Goal: Task Accomplishment & Management: Complete application form

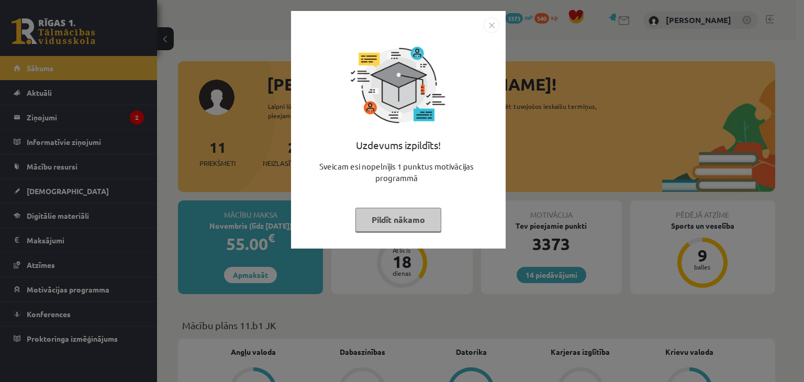
click at [494, 26] on img "Close" at bounding box center [491, 25] width 16 height 16
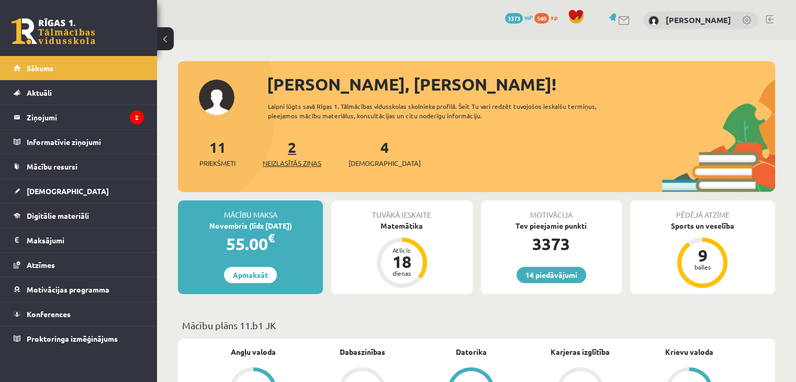
click at [287, 164] on span "Neizlasītās ziņas" at bounding box center [292, 163] width 59 height 10
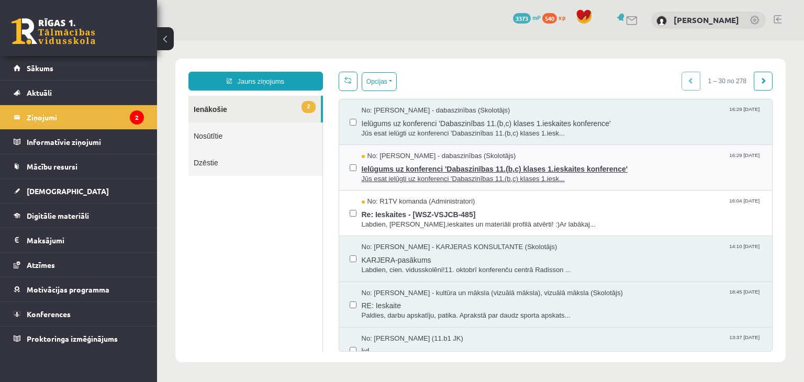
click at [412, 166] on span "Ielūgums uz konferenci 'Dabaszinības 11.(b,c) klases 1.ieskaites konference'" at bounding box center [562, 167] width 400 height 13
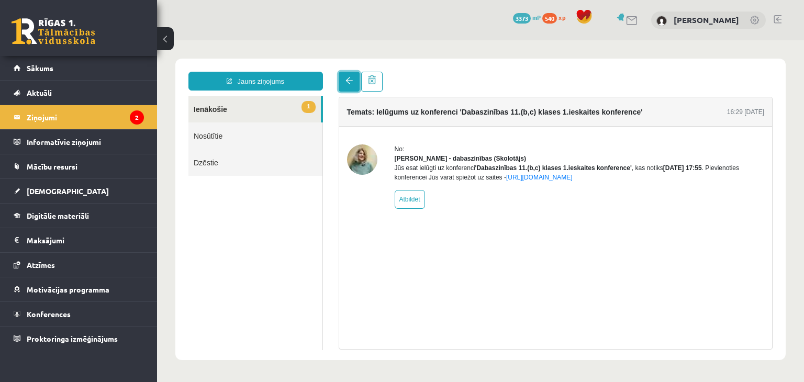
click at [345, 86] on link at bounding box center [349, 82] width 21 height 20
click at [347, 83] on span at bounding box center [348, 80] width 7 height 7
click at [263, 102] on link "1 Ienākošie" at bounding box center [254, 109] width 132 height 27
click at [209, 105] on link "1 Ienākošie" at bounding box center [254, 109] width 132 height 27
click at [346, 82] on span at bounding box center [348, 80] width 7 height 7
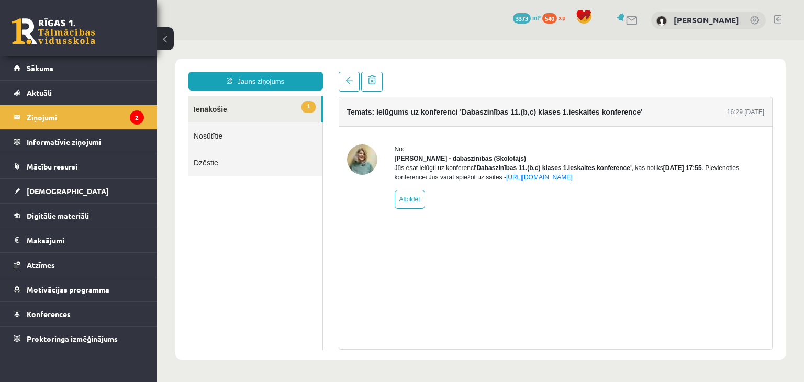
click at [38, 118] on legend "Ziņojumi 2" at bounding box center [85, 117] width 117 height 24
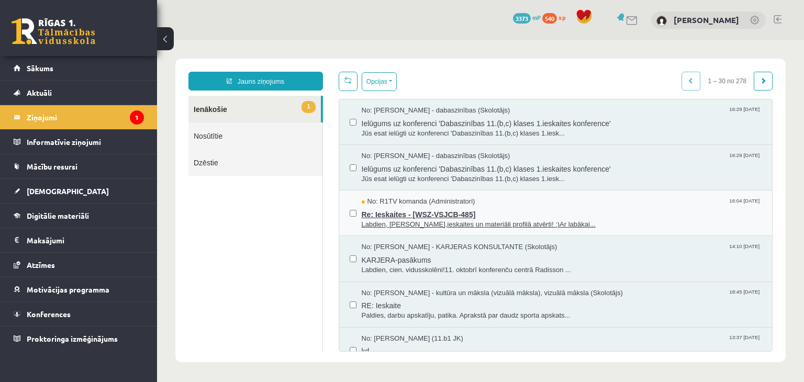
click at [374, 217] on span "Re: Ieskaites - [WSZ-VSJCB-485]" at bounding box center [562, 213] width 400 height 13
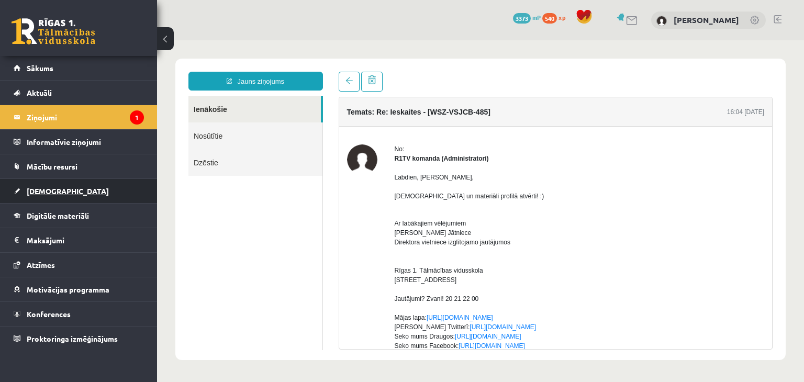
click at [40, 191] on span "[DEMOGRAPHIC_DATA]" at bounding box center [68, 190] width 82 height 9
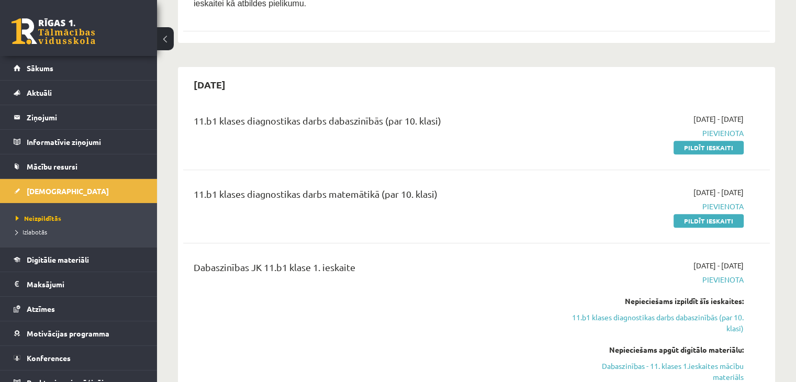
scroll to position [410, 0]
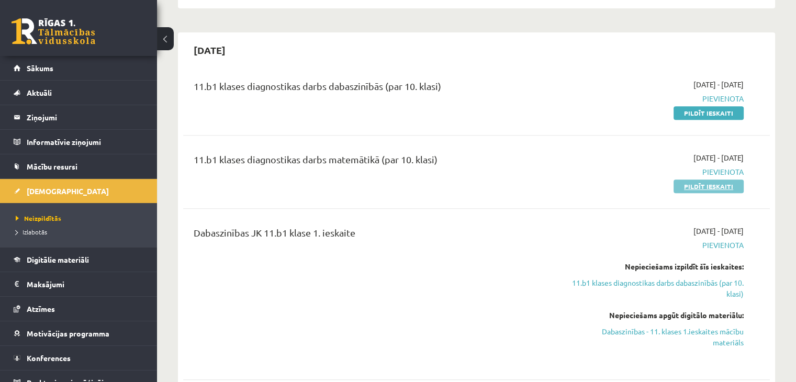
click at [711, 179] on link "Pildīt ieskaiti" at bounding box center [708, 186] width 70 height 14
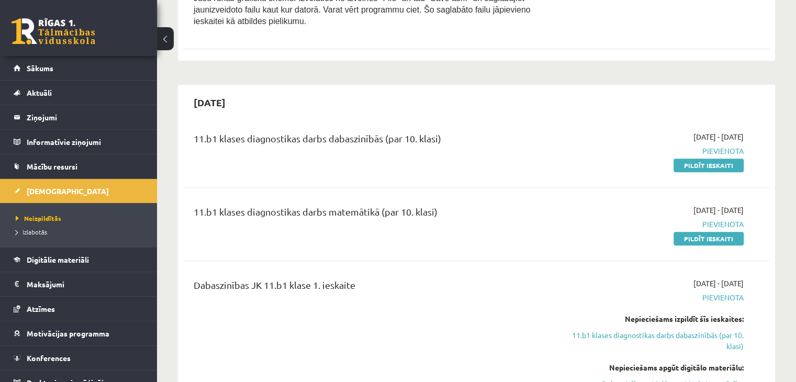
scroll to position [337, 0]
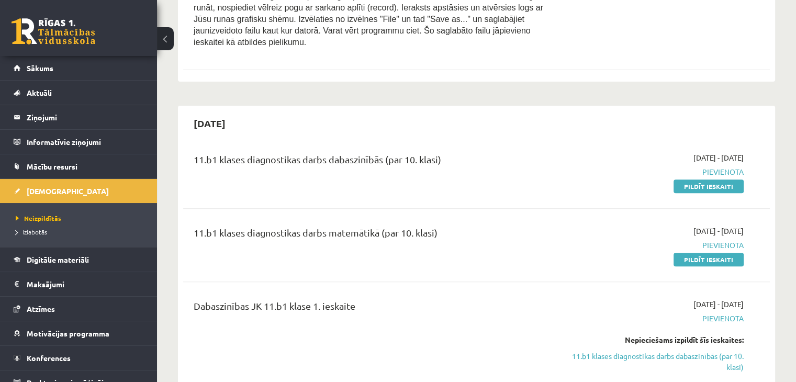
drag, startPoint x: 684, startPoint y: 175, endPoint x: 450, endPoint y: 55, distance: 263.5
click at [684, 179] on link "Pildīt ieskaiti" at bounding box center [708, 186] width 70 height 14
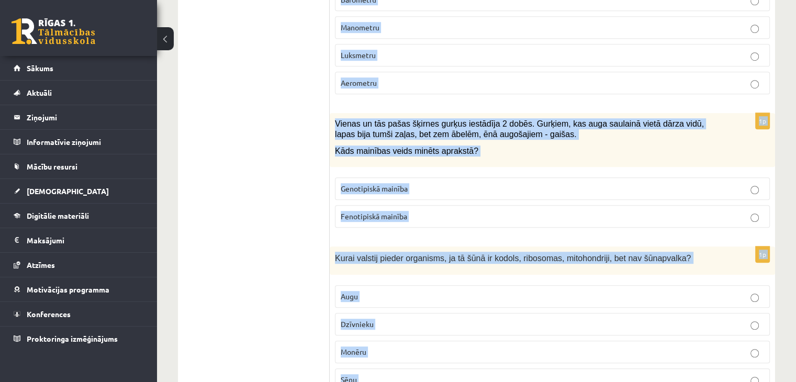
scroll to position [4851, 0]
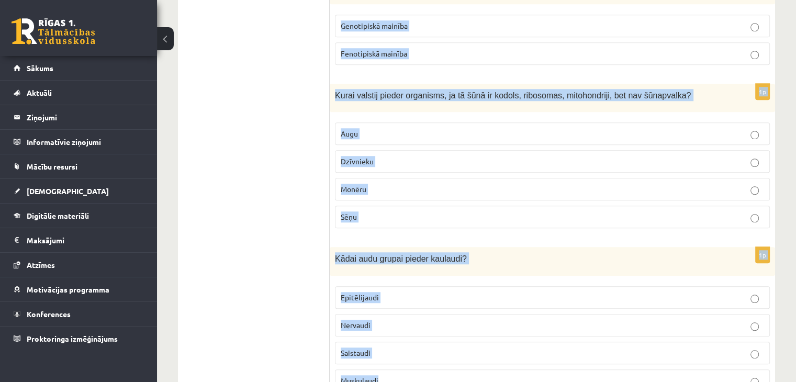
drag, startPoint x: 332, startPoint y: 206, endPoint x: 459, endPoint y: 370, distance: 207.6
copy form "Cik protonu ir ķīmiskajam elementam, kas atrodas 3. perioda II A grupā? Izmanto…"
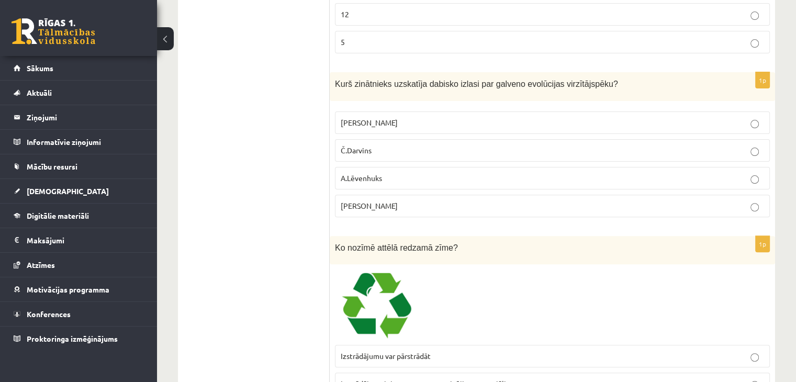
scroll to position [194, 0]
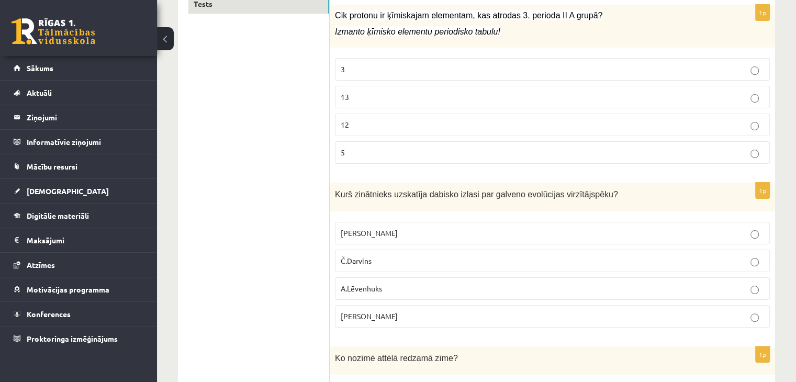
click at [366, 123] on p "12" at bounding box center [552, 124] width 423 height 11
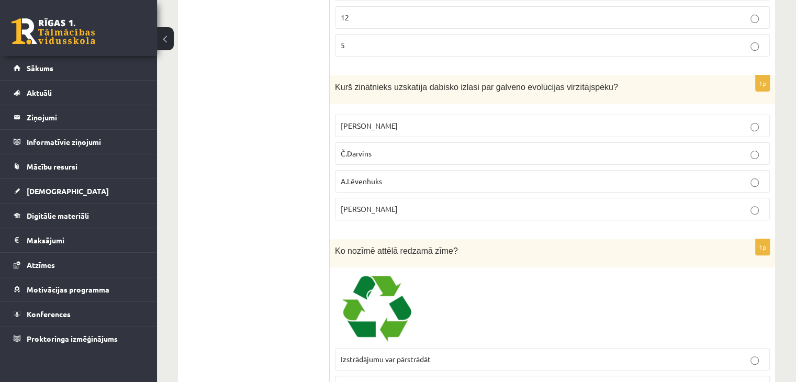
scroll to position [355, 0]
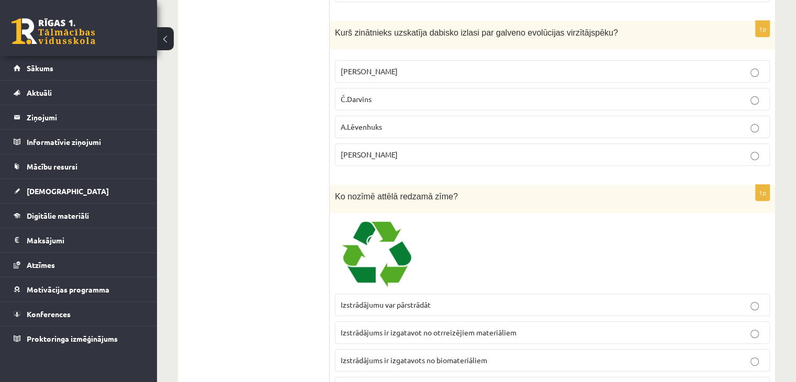
click at [470, 91] on label "Č.Darvins" at bounding box center [552, 99] width 435 height 22
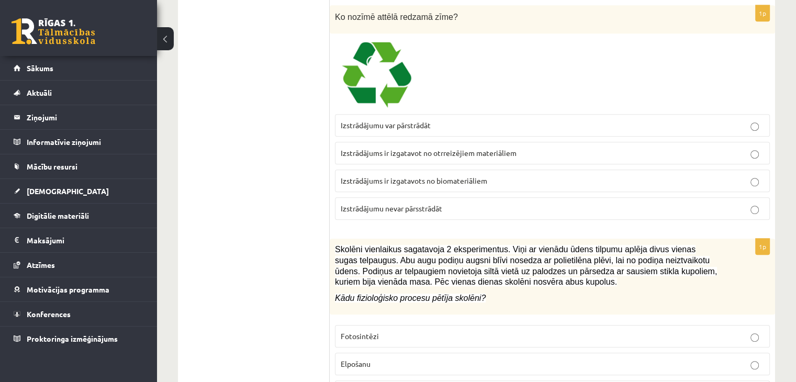
scroll to position [517, 0]
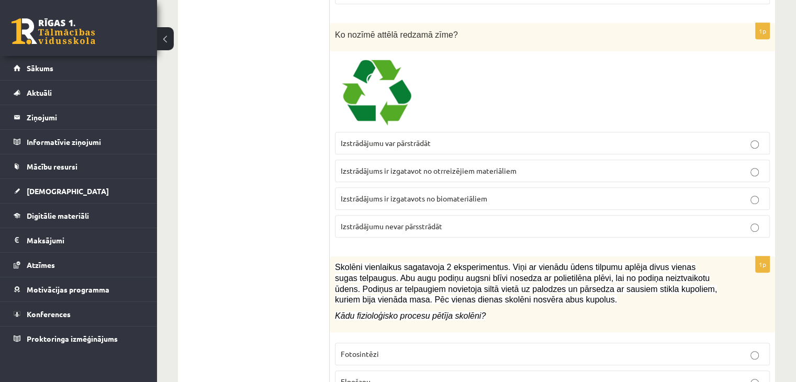
click at [403, 140] on span "Izstrādājumu var pārstrādāt" at bounding box center [386, 142] width 90 height 9
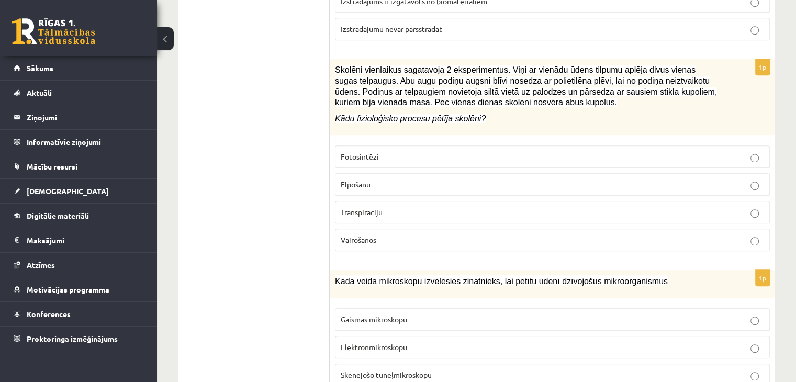
scroll to position [726, 0]
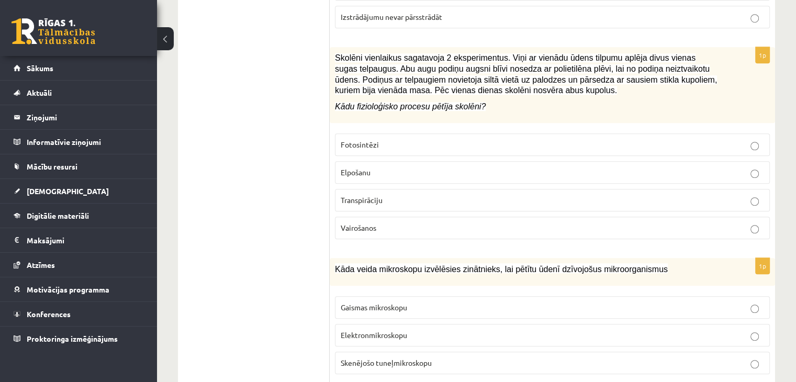
click at [418, 195] on p "Transpirāciju" at bounding box center [552, 200] width 423 height 11
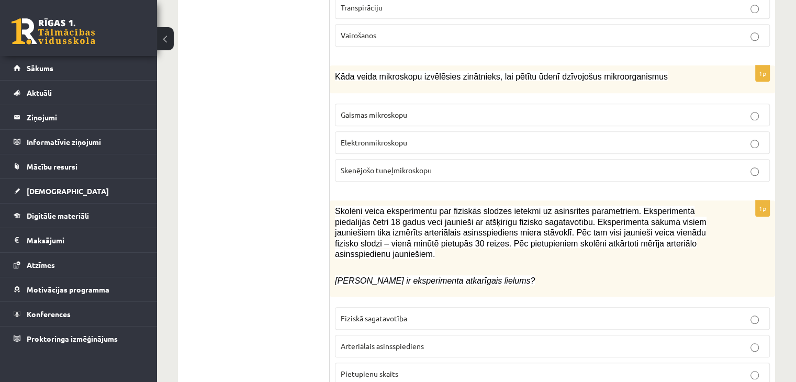
scroll to position [925, 0]
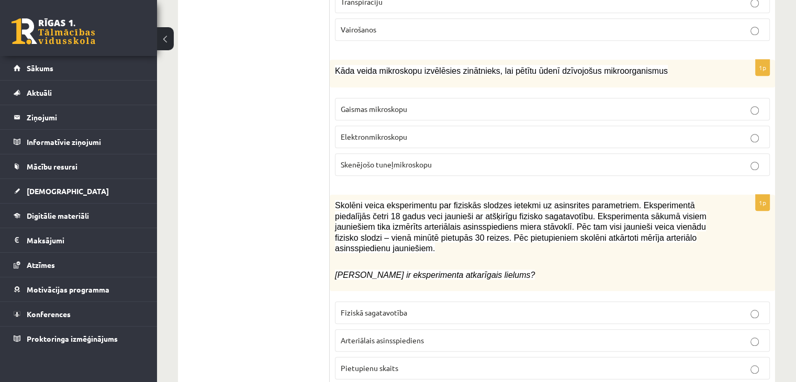
click at [421, 108] on p "Gaismas mikroskopu" at bounding box center [552, 109] width 423 height 11
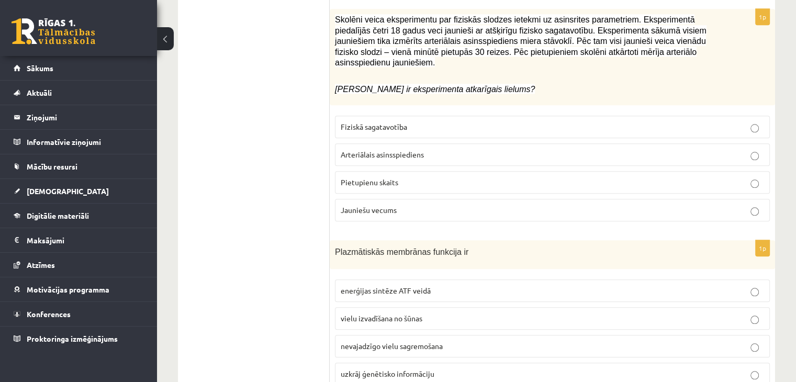
scroll to position [1092, 0]
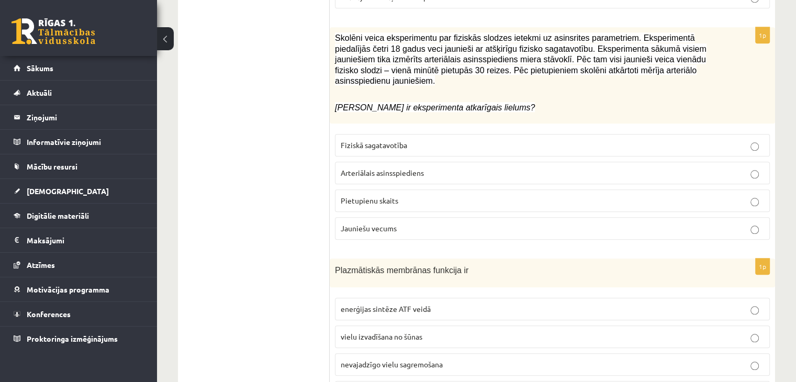
click at [471, 167] on p "Arteriālais asinsspiediens" at bounding box center [552, 172] width 423 height 11
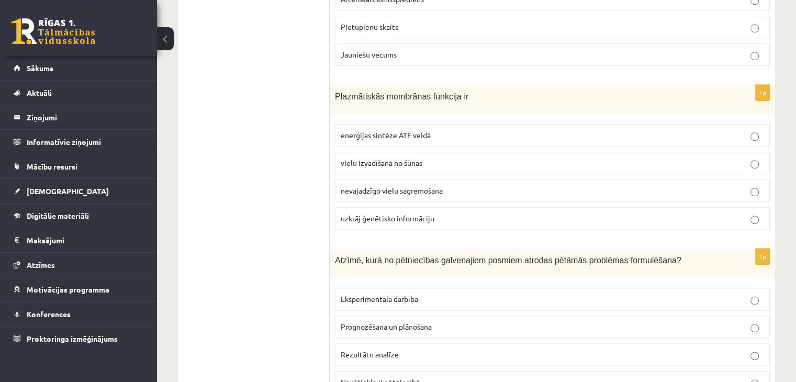
scroll to position [1272, 0]
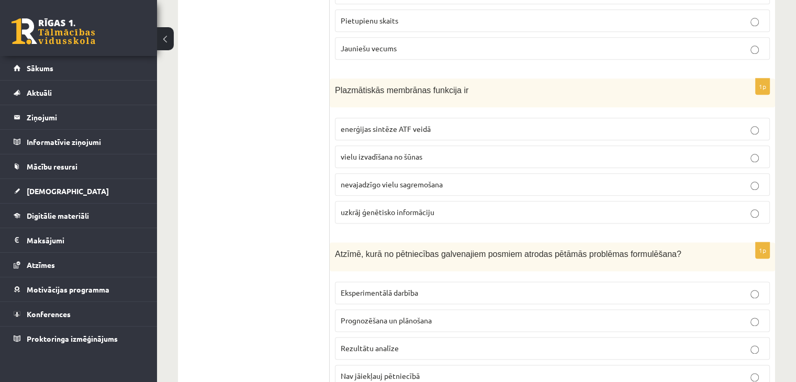
click at [426, 151] on p "vielu izvadīšana no šūnas" at bounding box center [552, 156] width 423 height 11
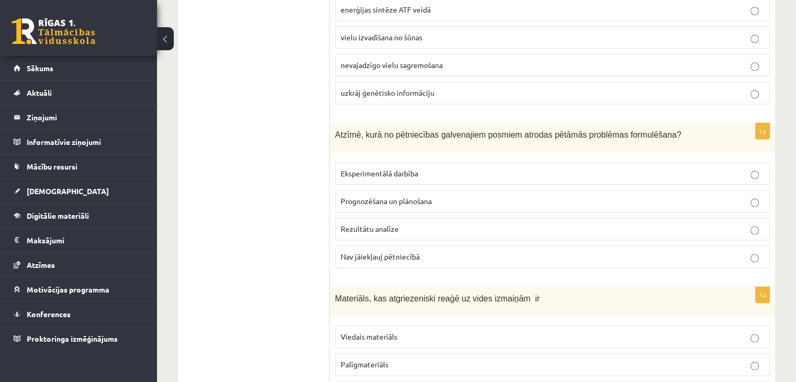
scroll to position [1482, 0]
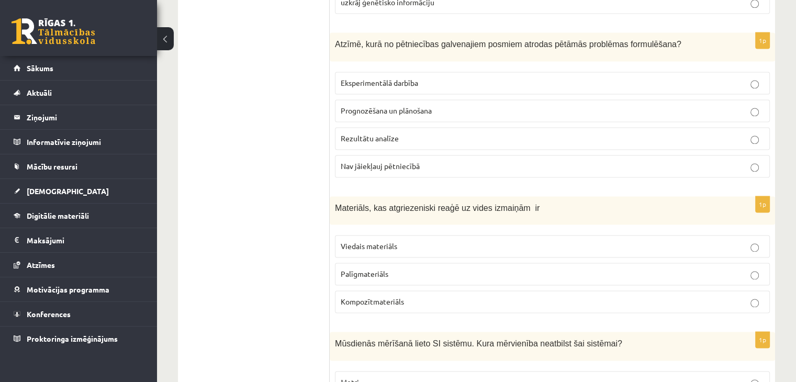
click at [399, 106] on span "Prognozēšana un plānošana" at bounding box center [386, 110] width 91 height 9
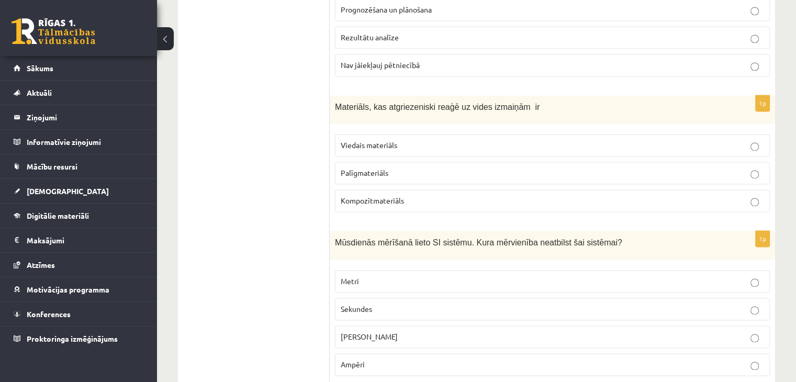
scroll to position [1613, 0]
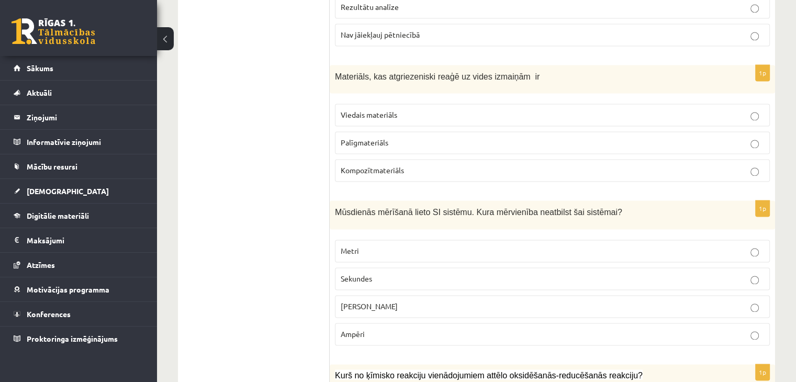
click at [436, 109] on p "Viedais materiāls" at bounding box center [552, 114] width 423 height 11
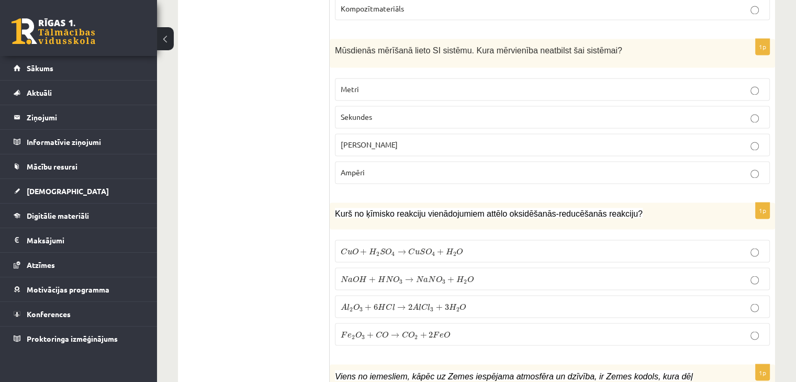
scroll to position [1793, 0]
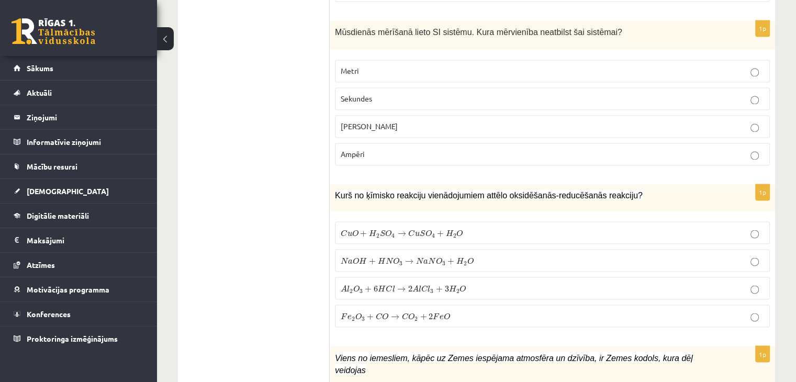
click at [391, 121] on p "Celsija grādi" at bounding box center [552, 126] width 423 height 11
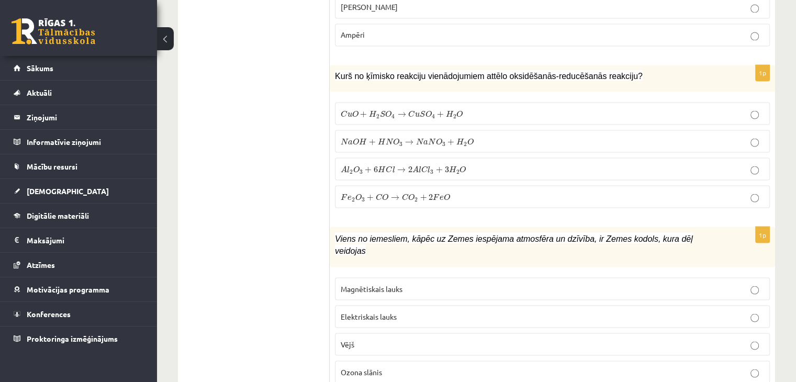
scroll to position [1936, 0]
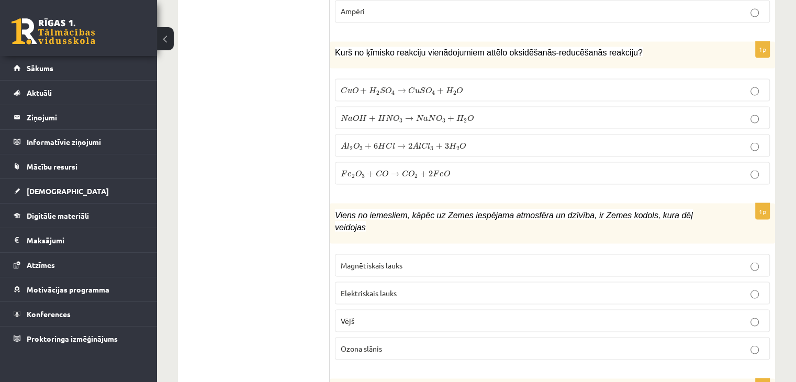
click at [405, 170] on span "C" at bounding box center [404, 173] width 7 height 7
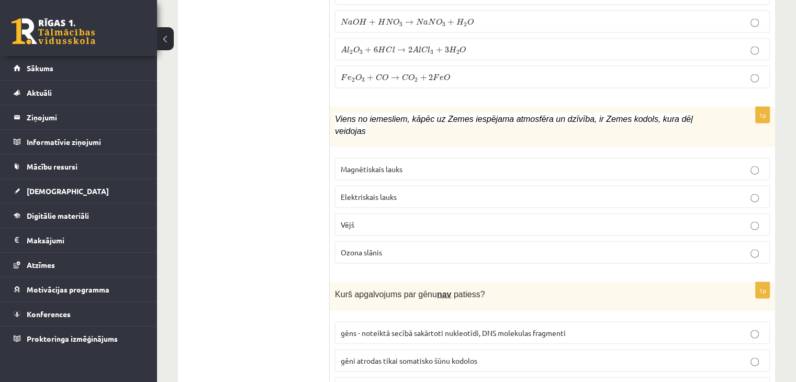
scroll to position [2044, 0]
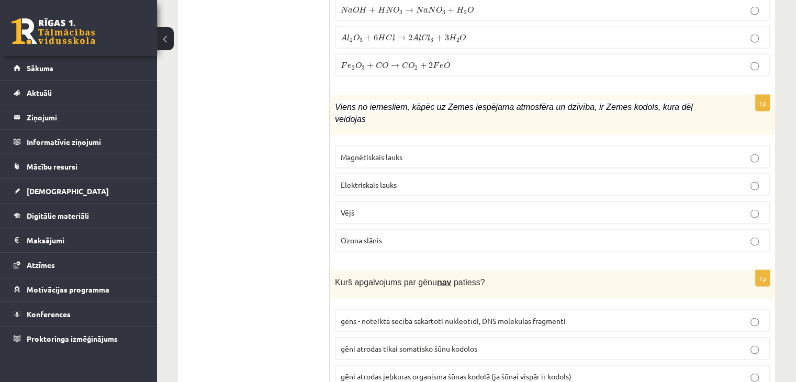
click at [431, 152] on p "Magnētiskais lauks" at bounding box center [552, 157] width 423 height 11
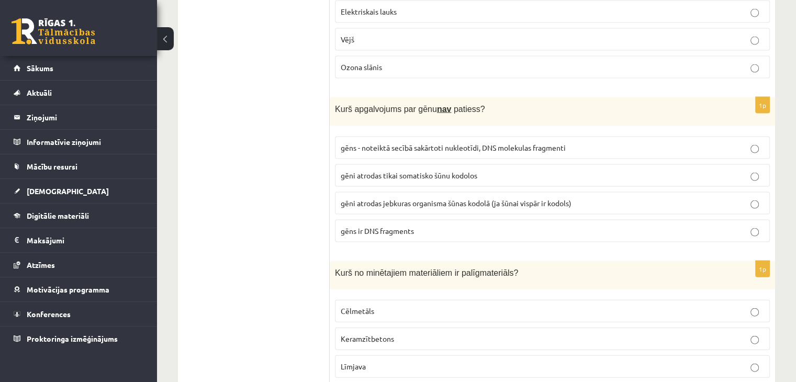
scroll to position [2223, 0]
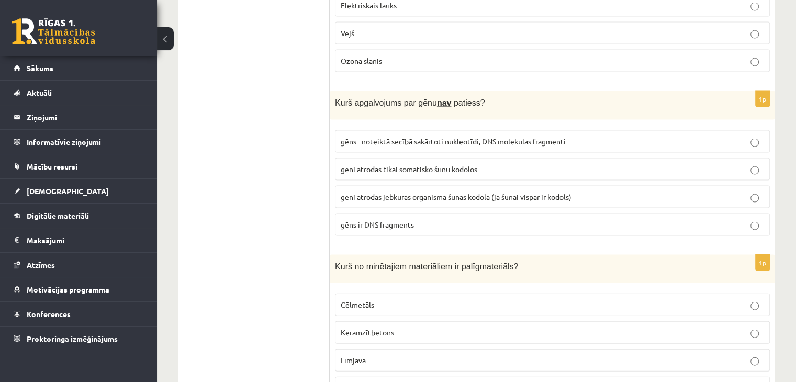
click at [406, 164] on span "gēni atrodas tikai somatisko šūnu kodolos" at bounding box center [409, 168] width 137 height 9
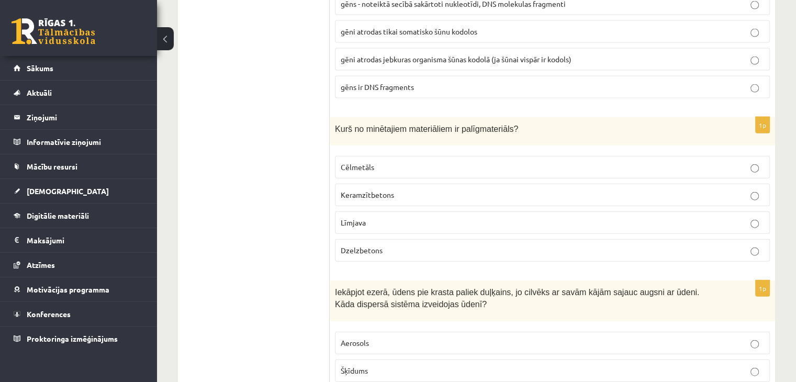
scroll to position [2367, 0]
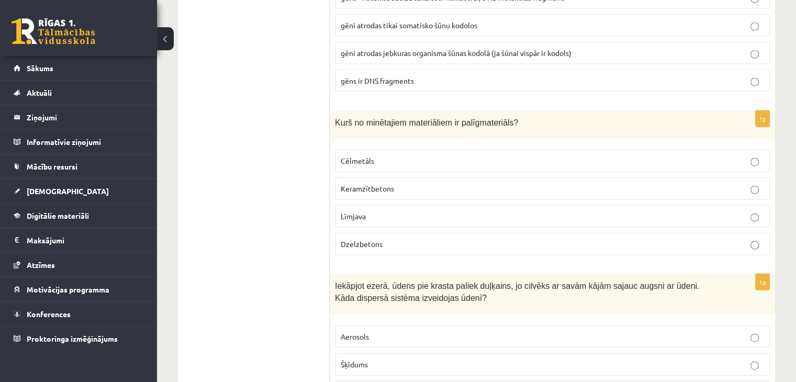
click at [398, 211] on p "Līmjava" at bounding box center [552, 216] width 423 height 11
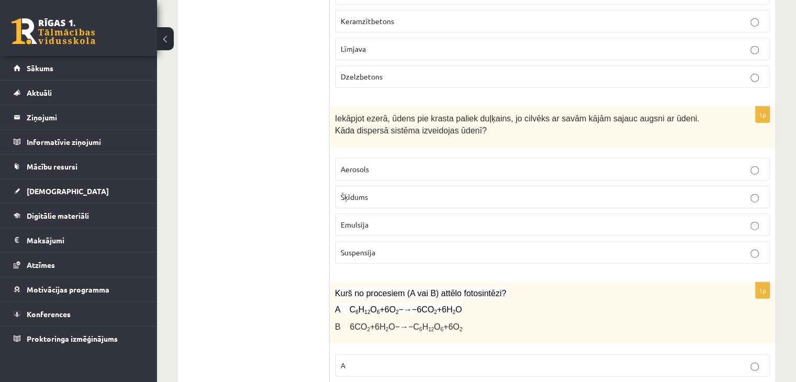
scroll to position [2552, 0]
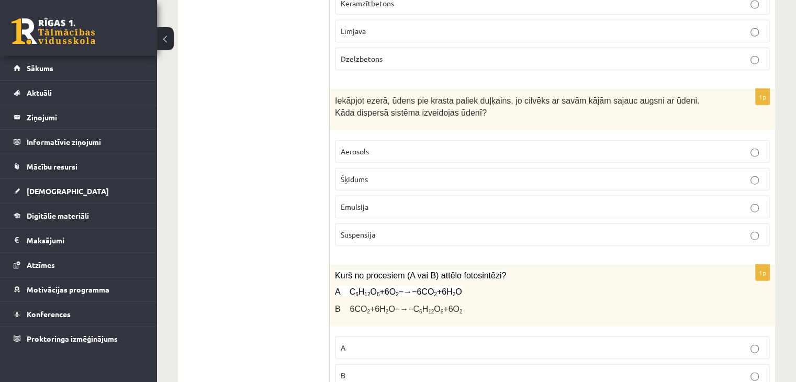
click at [416, 229] on p "Suspensija" at bounding box center [552, 234] width 423 height 11
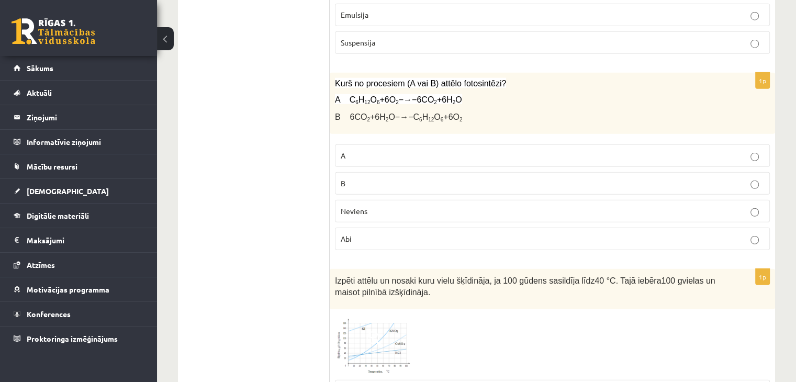
scroll to position [2763, 0]
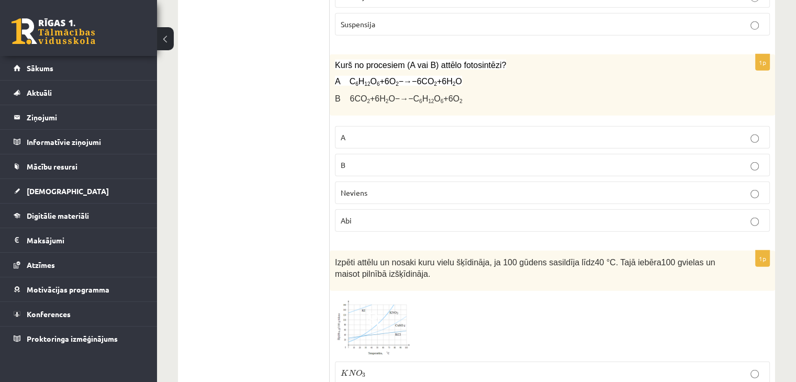
click at [375, 160] on p "B" at bounding box center [552, 165] width 423 height 11
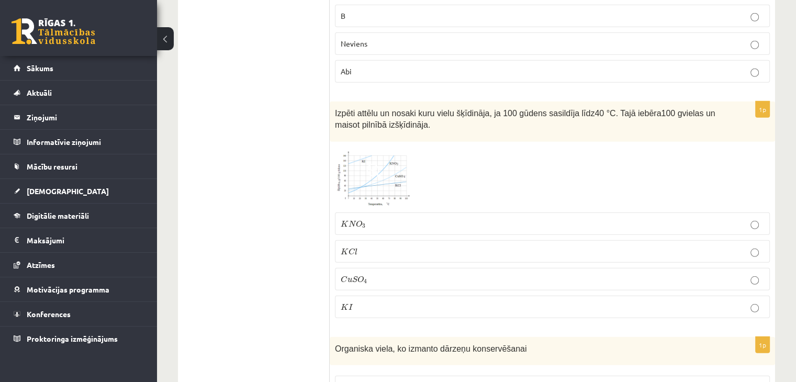
scroll to position [2936, 0]
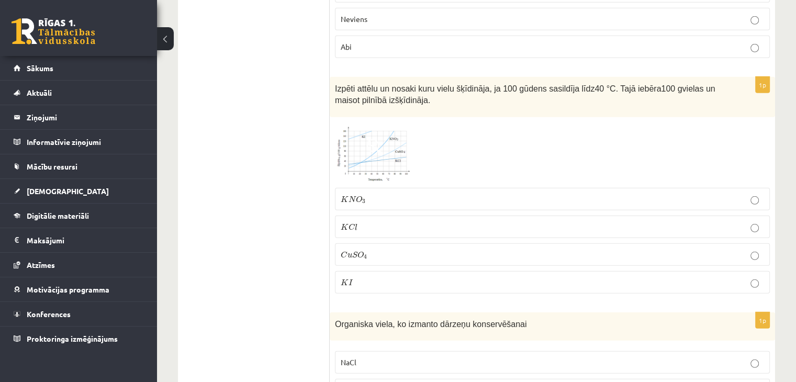
click at [410, 277] on p "K I K I" at bounding box center [552, 282] width 423 height 11
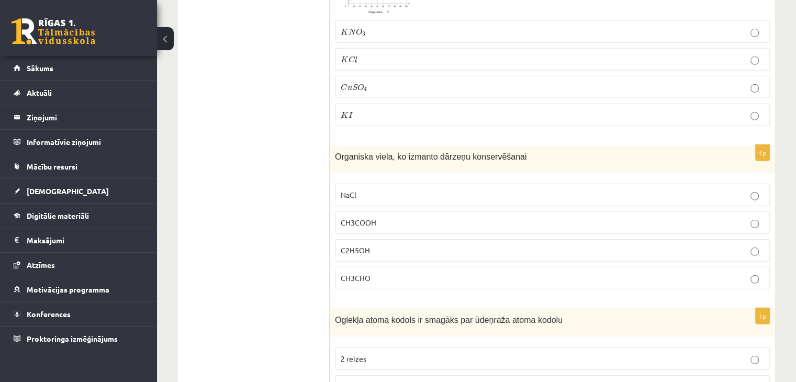
scroll to position [3116, 0]
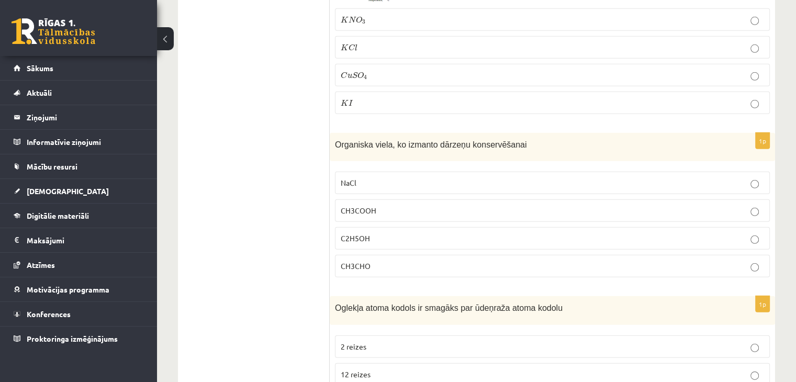
click at [445, 199] on label "CH3COOH" at bounding box center [552, 210] width 435 height 22
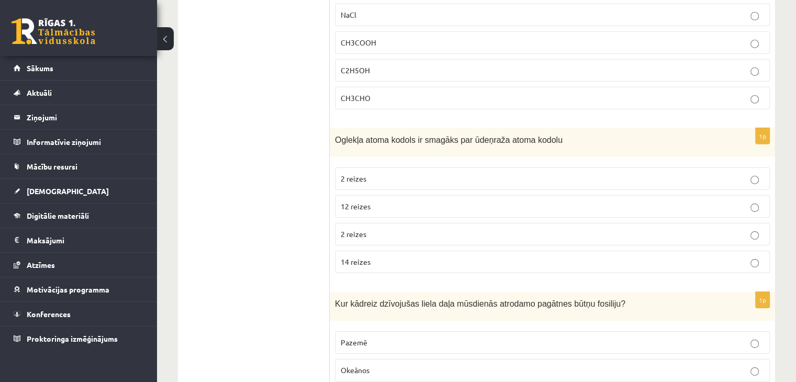
scroll to position [3296, 0]
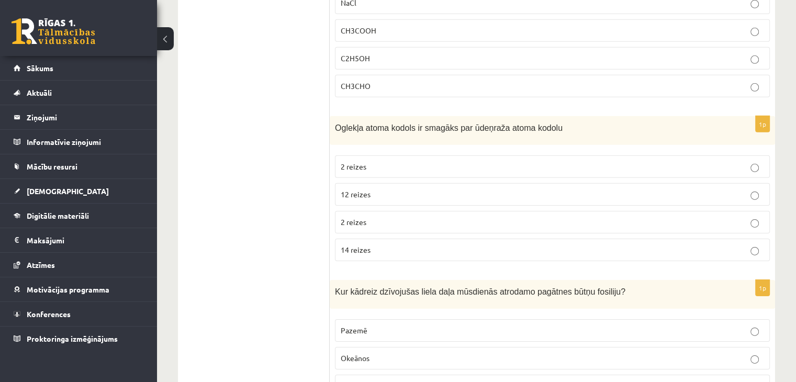
click at [402, 189] on p "12 reizes" at bounding box center [552, 194] width 423 height 11
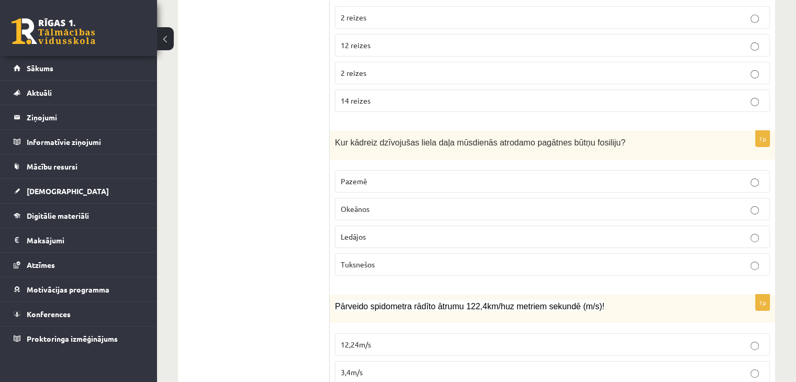
scroll to position [3457, 0]
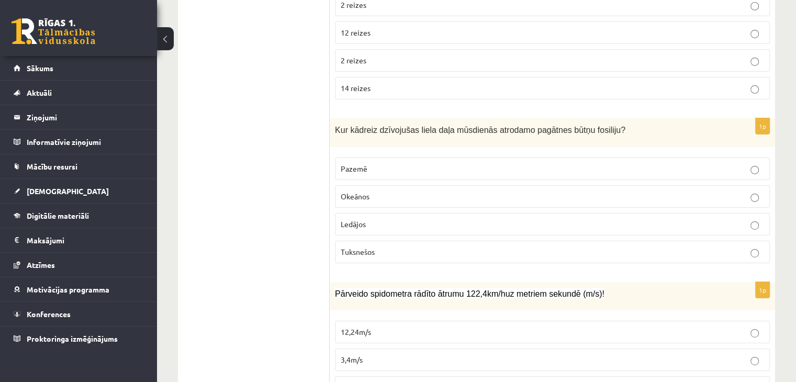
click at [412, 191] on p "Okeānos" at bounding box center [552, 196] width 423 height 11
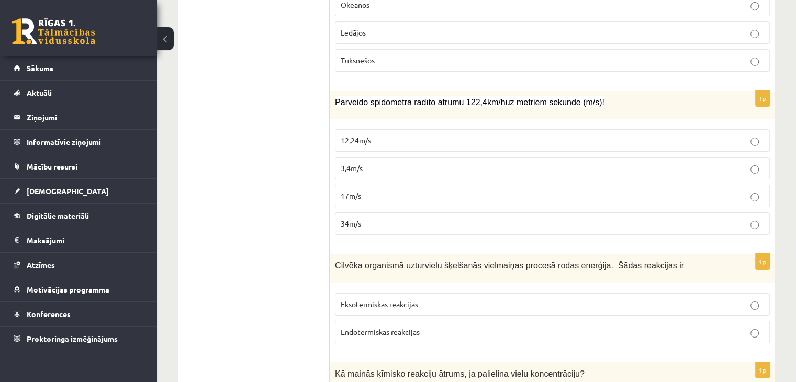
scroll to position [3661, 0]
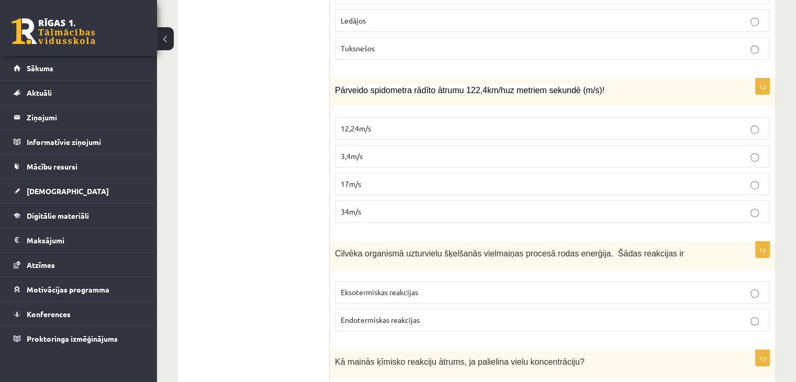
click at [387, 206] on p "34m/s" at bounding box center [552, 211] width 423 height 11
click at [483, 287] on p "Eksotermiskas reakcijas" at bounding box center [552, 292] width 423 height 11
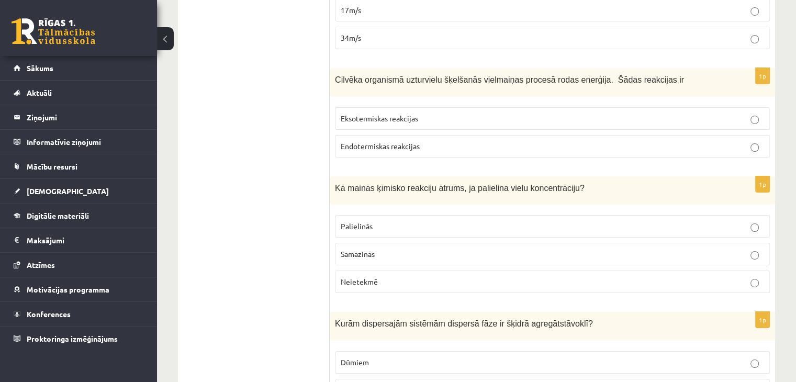
scroll to position [3847, 0]
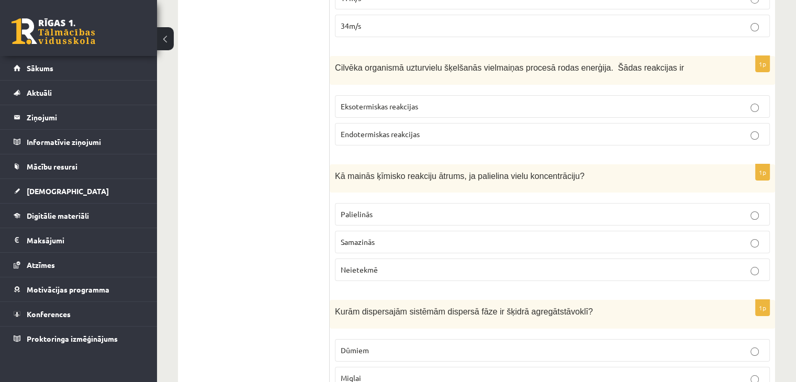
click at [397, 209] on p "Palielinās" at bounding box center [552, 214] width 423 height 11
click at [398, 373] on p "Miglai" at bounding box center [552, 378] width 423 height 11
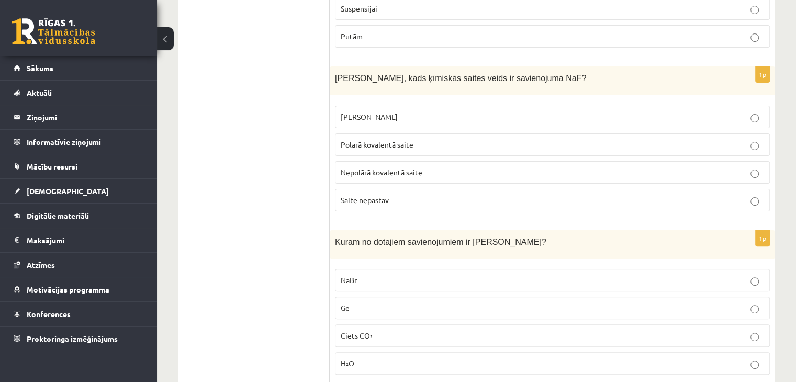
scroll to position [4250, 0]
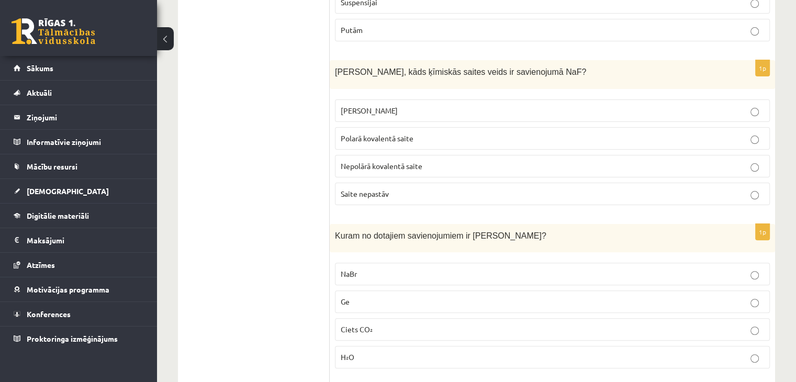
click at [386, 99] on label "Jonu saite" at bounding box center [552, 110] width 435 height 22
click at [373, 268] on p "NaBr" at bounding box center [552, 273] width 423 height 11
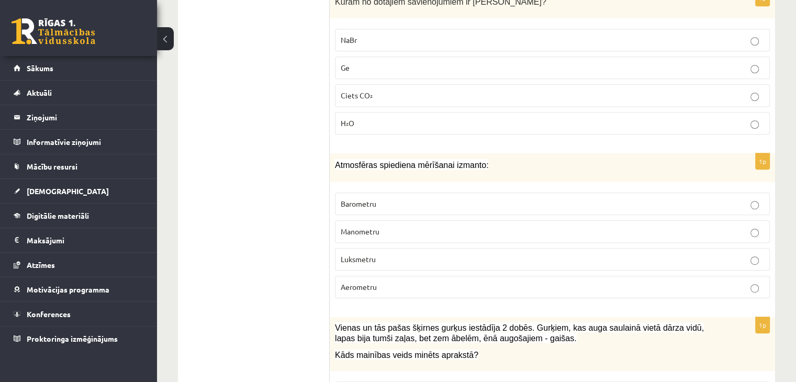
scroll to position [4550, 0]
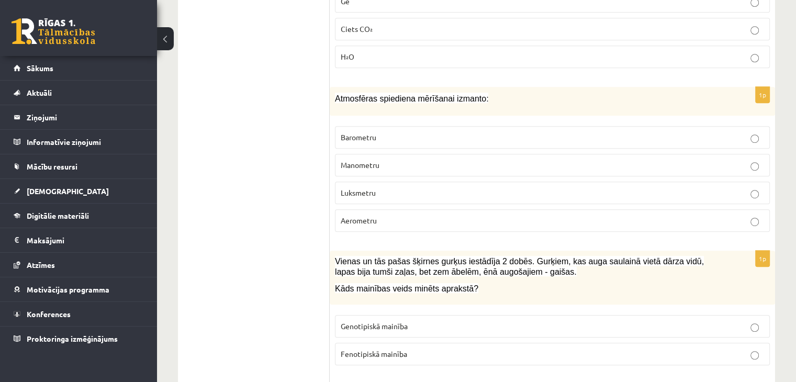
click at [398, 126] on label "Barometru" at bounding box center [552, 137] width 435 height 22
click at [412, 348] on p "Fenotipiskā mainība" at bounding box center [552, 353] width 423 height 11
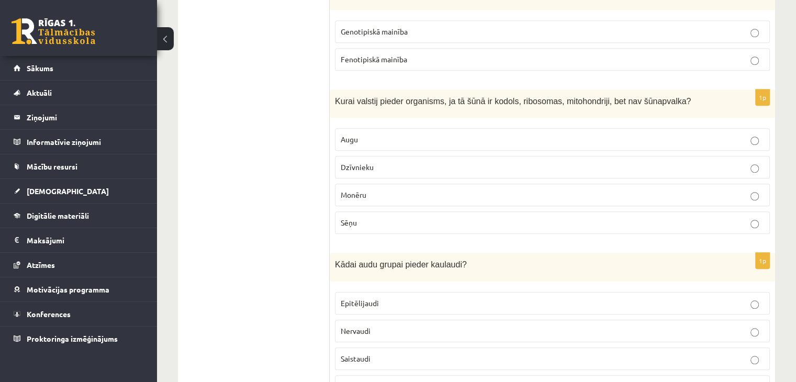
scroll to position [4851, 0]
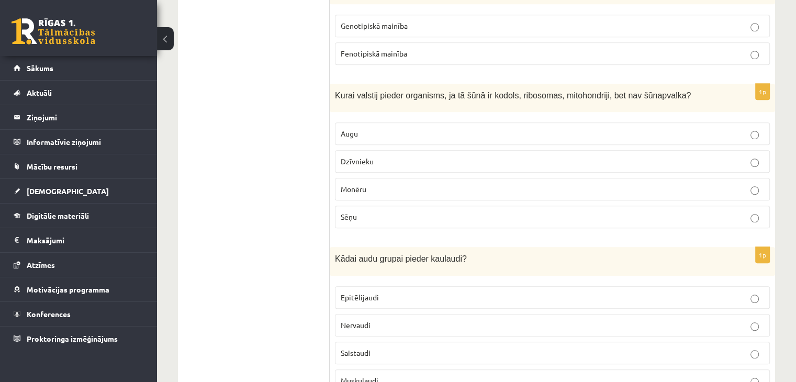
click at [404, 156] on p "Dzīvnieku" at bounding box center [552, 161] width 423 height 11
click at [402, 347] on p "Saistaudi" at bounding box center [552, 352] width 423 height 11
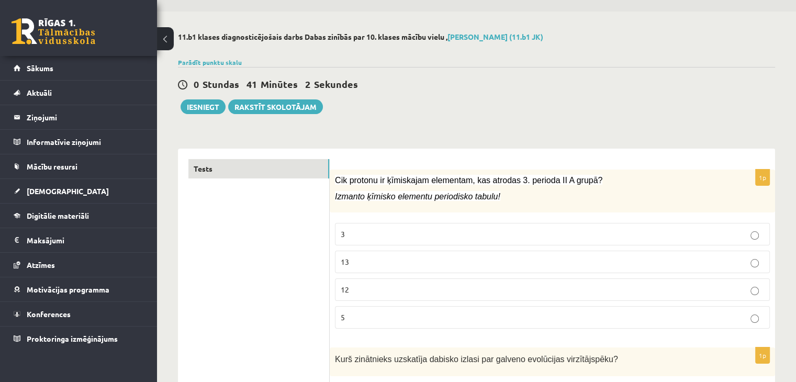
scroll to position [4, 0]
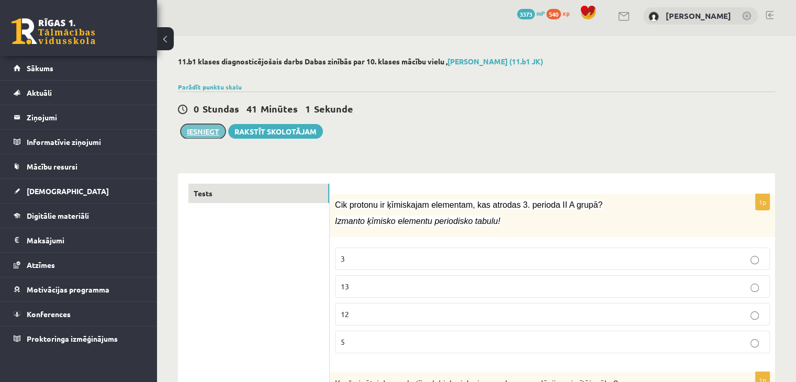
click at [195, 125] on button "Iesniegt" at bounding box center [203, 131] width 45 height 15
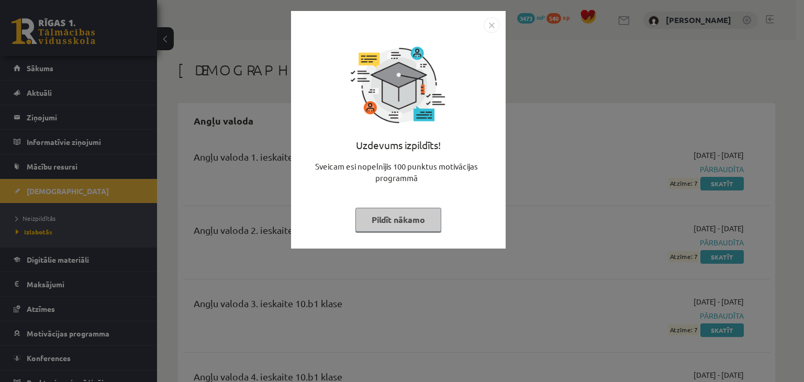
click at [490, 24] on img "Close" at bounding box center [491, 25] width 16 height 16
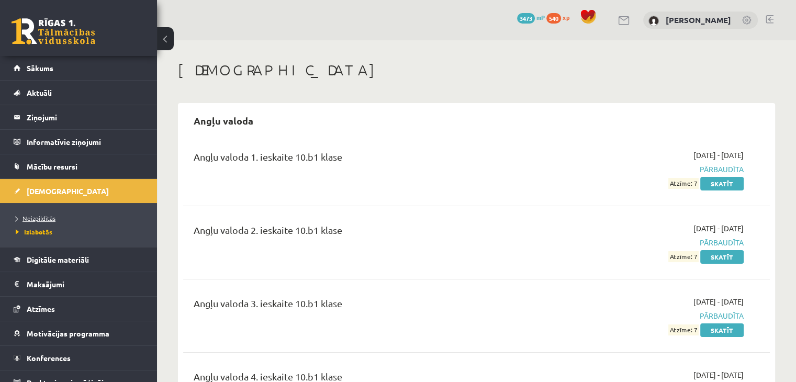
click at [42, 216] on span "Neizpildītās" at bounding box center [36, 218] width 40 height 8
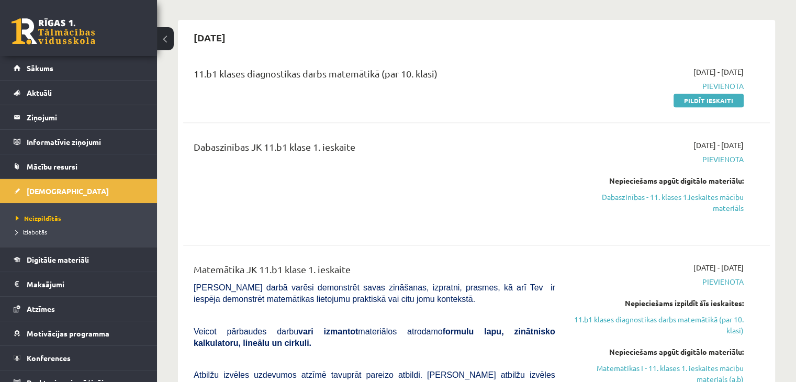
scroll to position [389, 0]
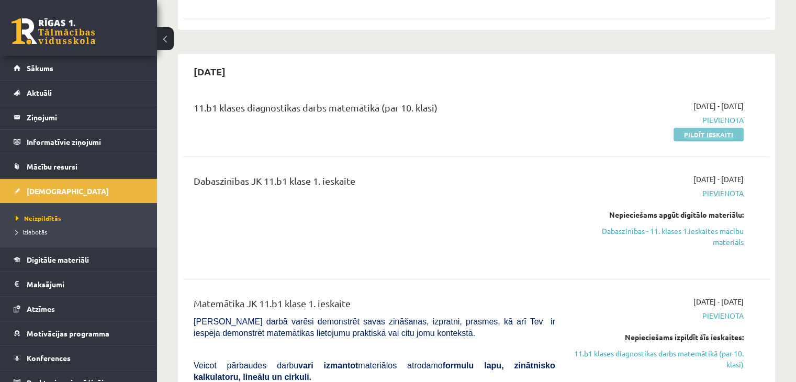
click at [705, 128] on link "Pildīt ieskaiti" at bounding box center [708, 135] width 70 height 14
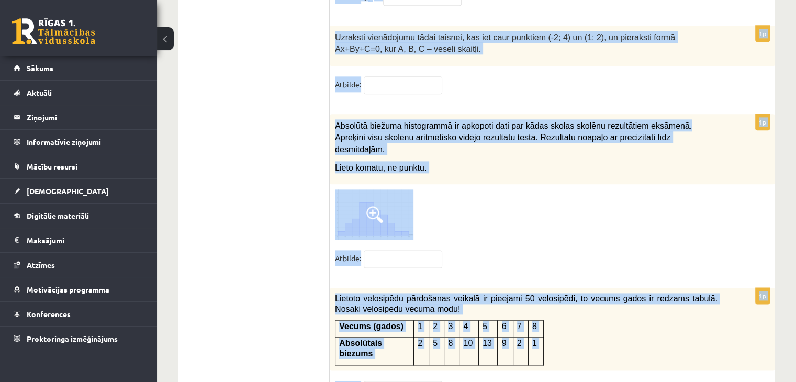
scroll to position [5302, 0]
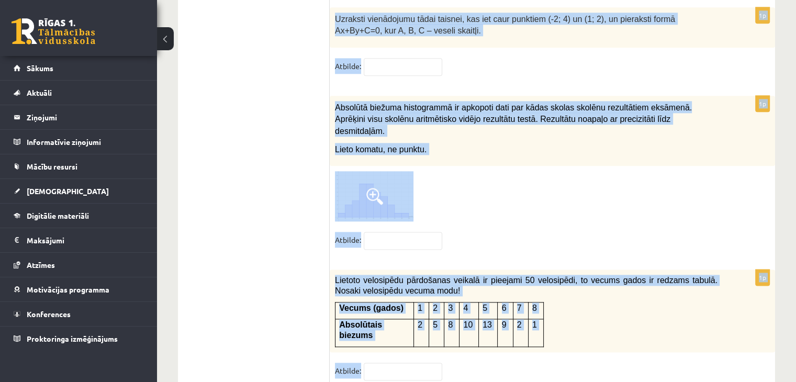
drag, startPoint x: 332, startPoint y: 108, endPoint x: 584, endPoint y: 367, distance: 361.5
copy form "Doti vektori = (1; 2) un = (3; -4). Nosaki . (3;-1) (2;-6) (4;-2) (4;-6) 1p Dot…"
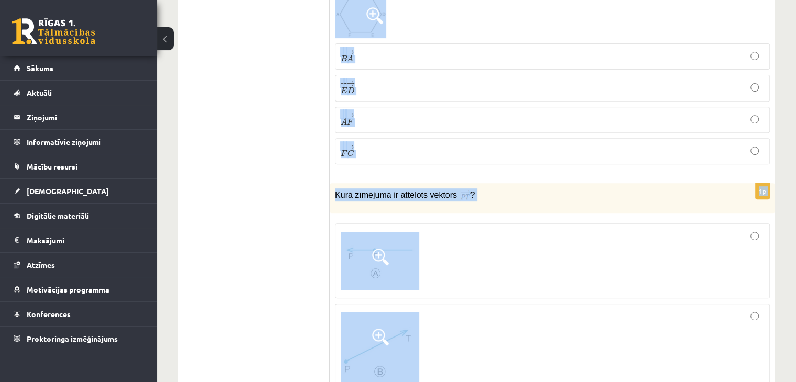
scroll to position [73, 0]
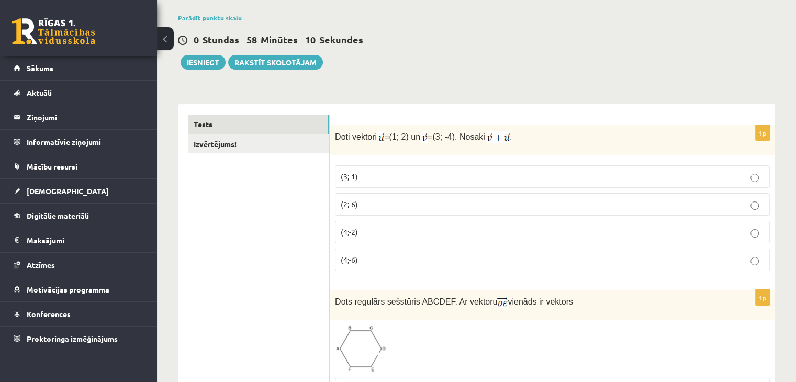
click at [645, 58] on div "0 Stundas 58 Minūtes 10 Sekundes Ieskaite saglabāta! Iesniegt Rakstīt skolotājam" at bounding box center [476, 45] width 597 height 47
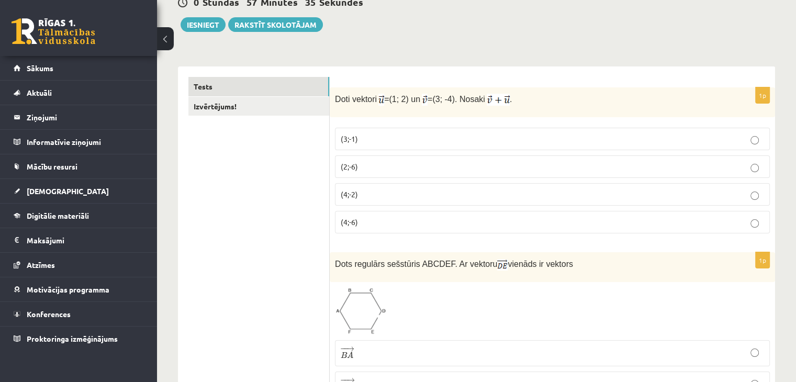
scroll to position [150, 0]
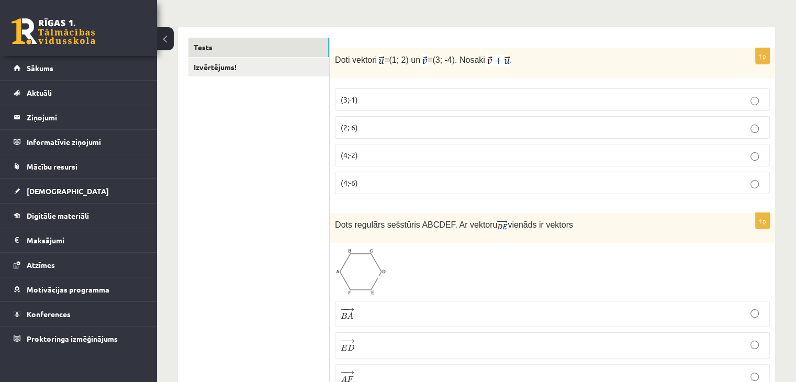
click at [424, 156] on p "(4;-2)" at bounding box center [552, 155] width 423 height 11
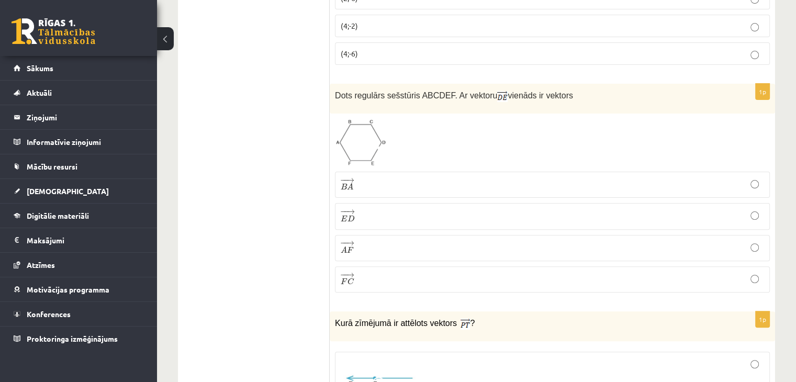
scroll to position [286, 0]
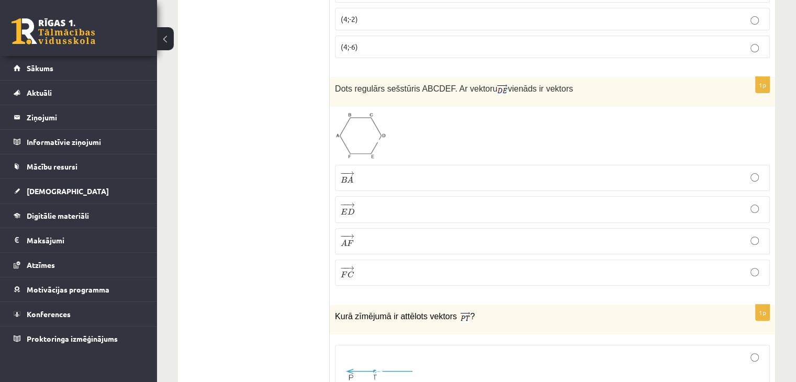
click at [402, 173] on p "− − → B A B A →" at bounding box center [552, 178] width 423 height 15
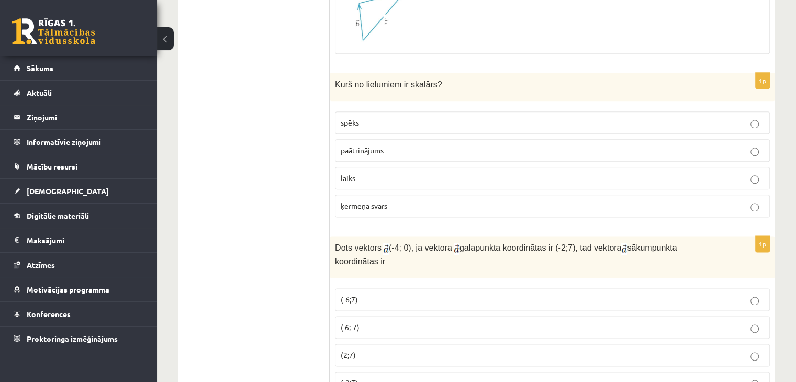
scroll to position [1308, 0]
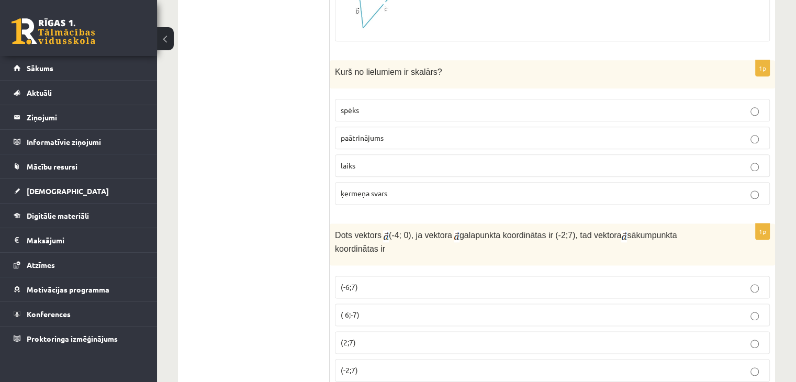
click at [582, 160] on p "laiks" at bounding box center [552, 165] width 423 height 11
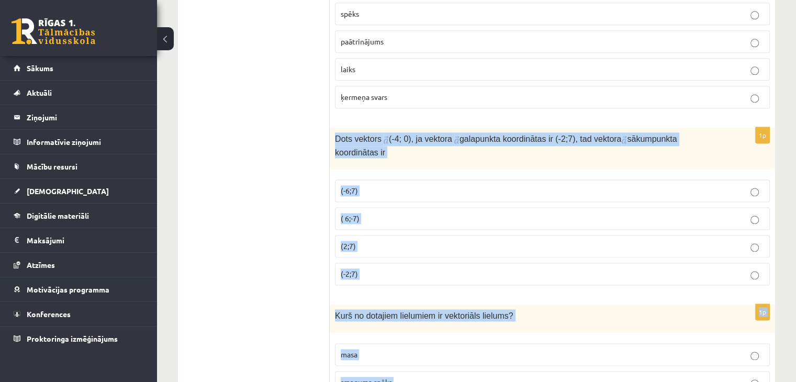
scroll to position [1475, 0]
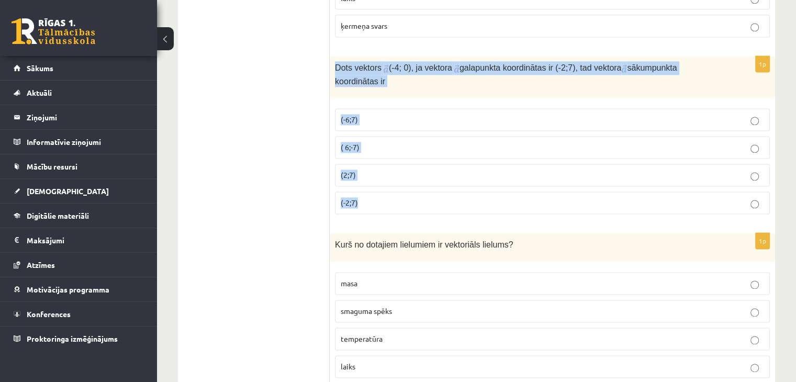
drag, startPoint x: 333, startPoint y: 229, endPoint x: 671, endPoint y: 201, distance: 339.1
click at [671, 201] on div "1p Dots vektors (-4; 0), ja vektora galapunkta koordinātas ir (-2;7), tad vekto…" at bounding box center [552, 139] width 445 height 166
copy div "Dots vektors (-4; 0), ja vektora galapunkta koordinātas ir (-2;7), tad vektora …"
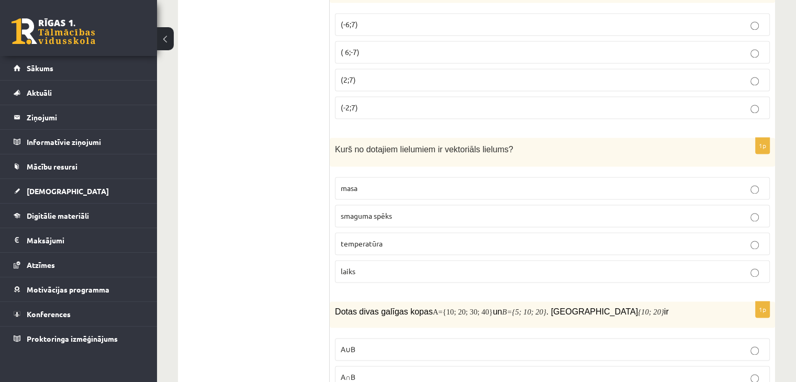
scroll to position [1577, 0]
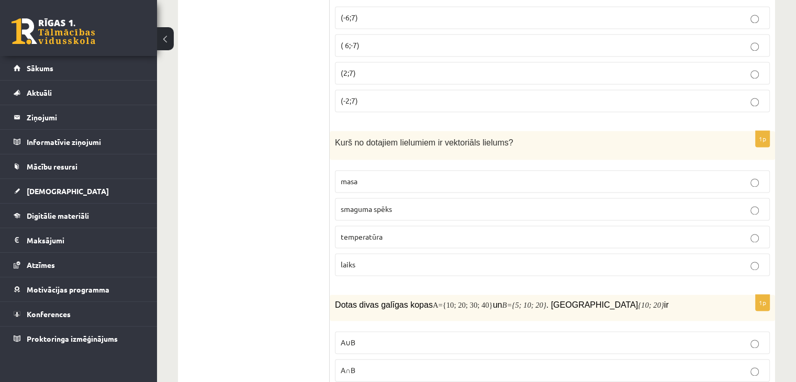
click at [410, 67] on p "(2;7)" at bounding box center [552, 72] width 423 height 11
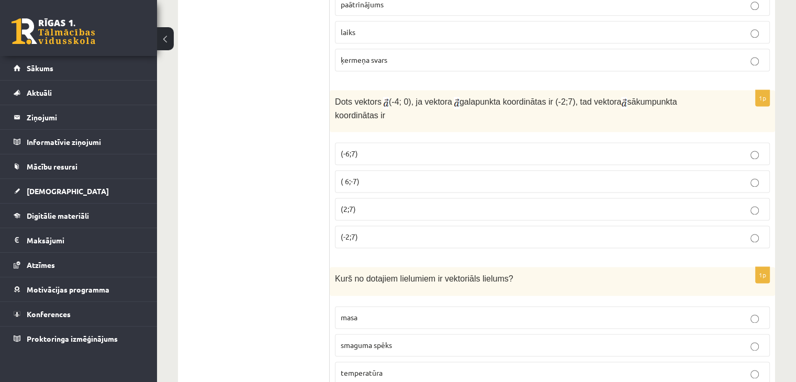
scroll to position [1448, 0]
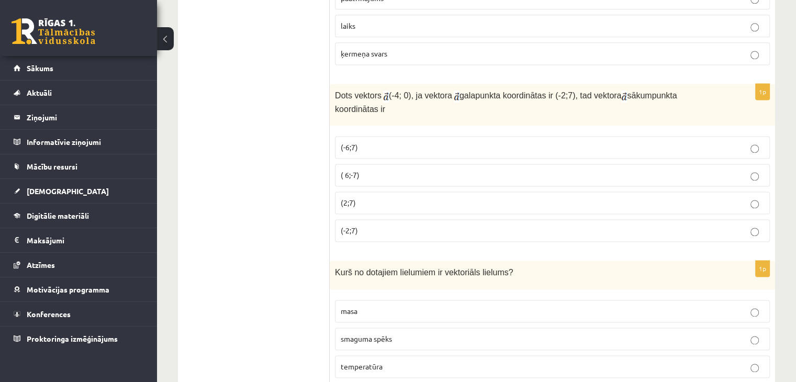
click at [395, 333] on p "smaguma spēks" at bounding box center [552, 338] width 423 height 11
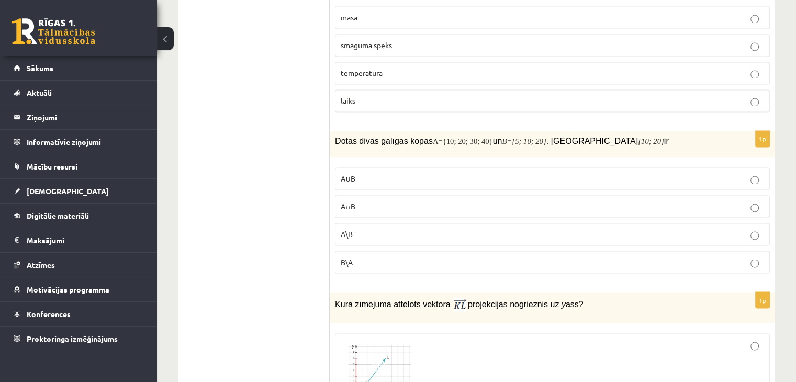
scroll to position [1781, 0]
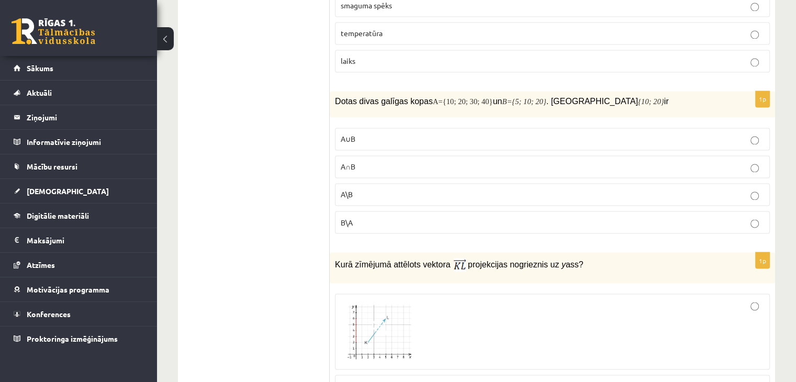
click at [377, 161] on p "A∩B" at bounding box center [552, 166] width 423 height 11
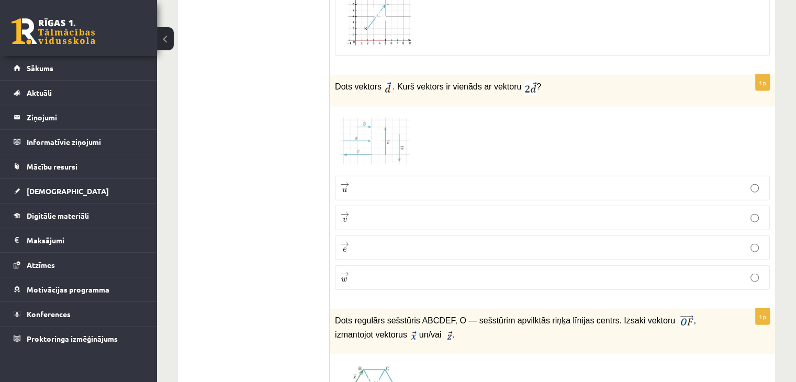
scroll to position [2343, 0]
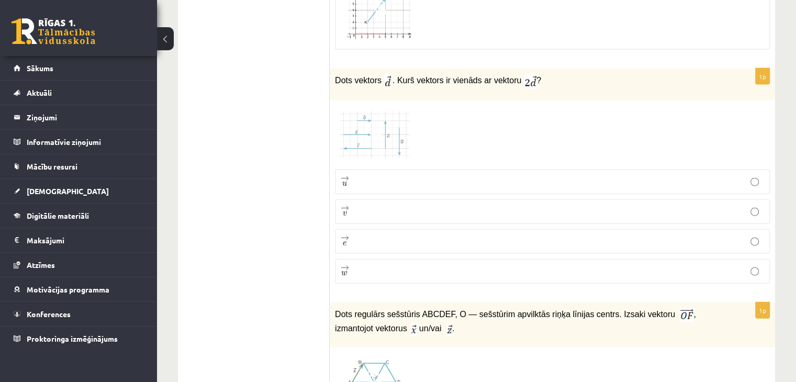
click at [575, 235] on p "→ e e →" at bounding box center [552, 241] width 423 height 13
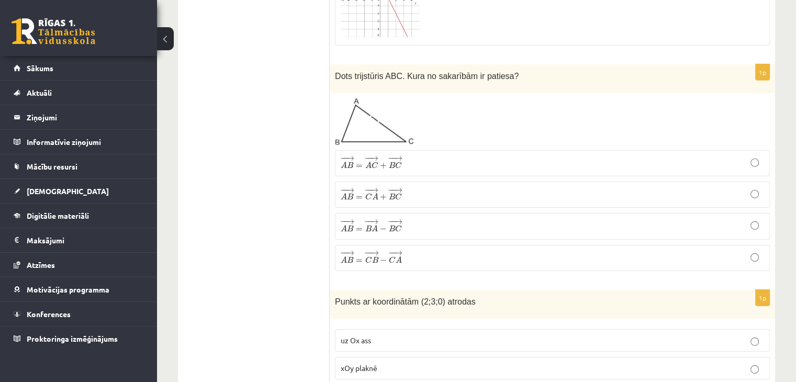
scroll to position [3244, 0]
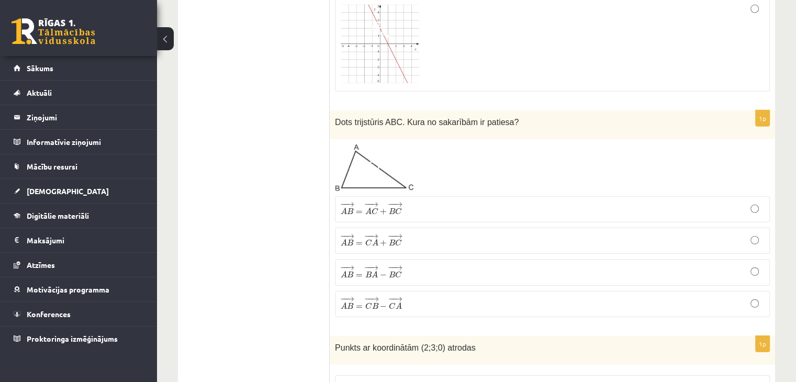
click at [414, 297] on p "− − → A B = − − → C B − − − → C A A B → = C B → − C A →" at bounding box center [552, 304] width 423 height 15
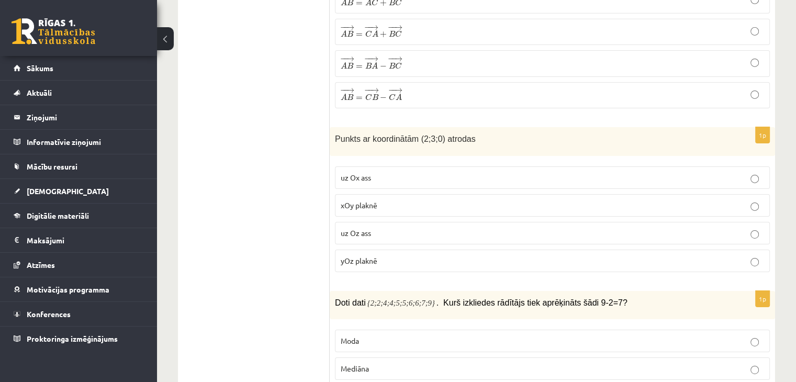
scroll to position [3466, 0]
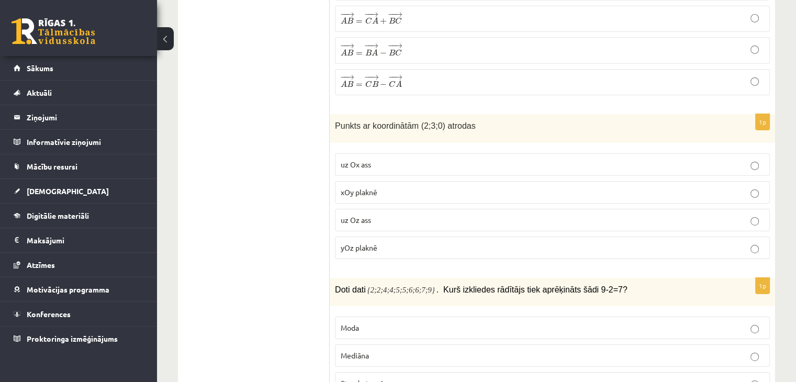
click at [404, 187] on p "xOy plaknē" at bounding box center [552, 192] width 423 height 11
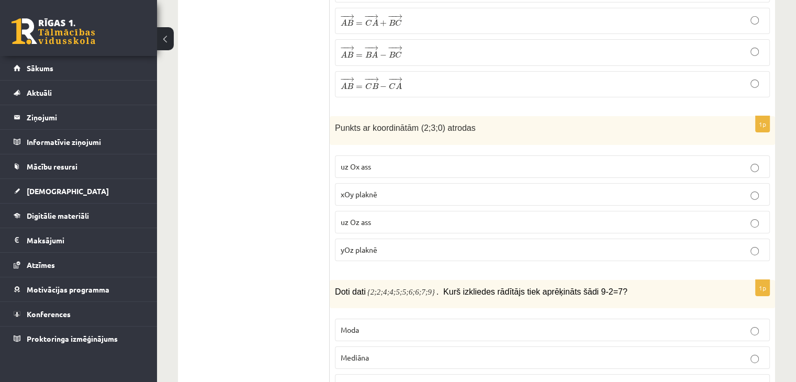
scroll to position [3569, 0]
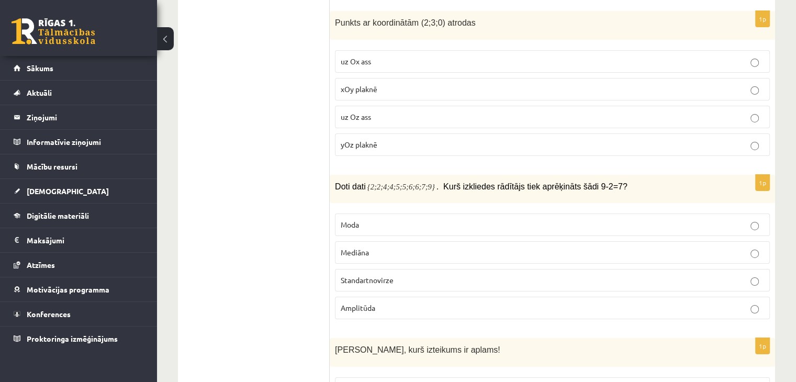
click at [402, 302] on p "Amplitūda" at bounding box center [552, 307] width 423 height 11
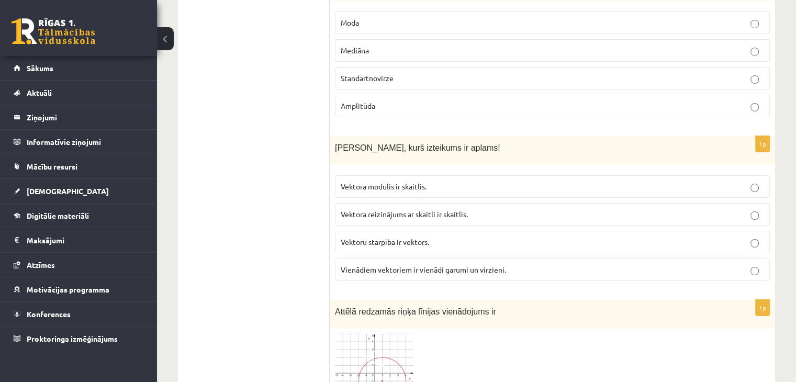
scroll to position [3784, 0]
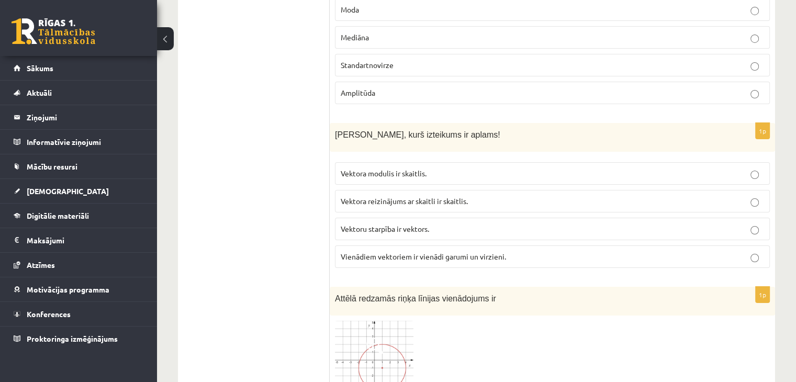
click at [447, 196] on span "Vektora reizinājums ar skaitli ir skaitlis." at bounding box center [404, 200] width 127 height 9
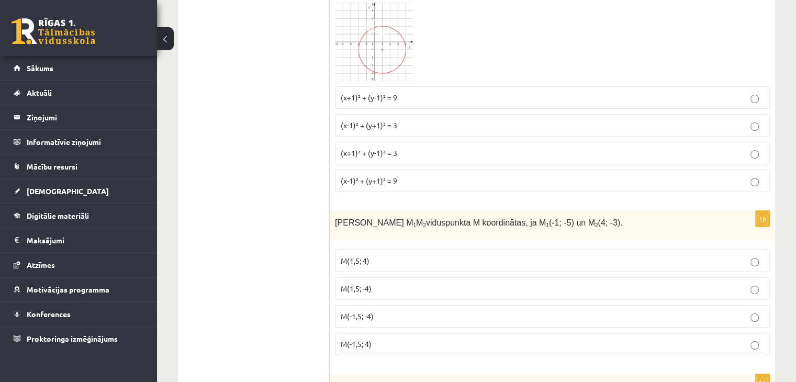
scroll to position [4109, 0]
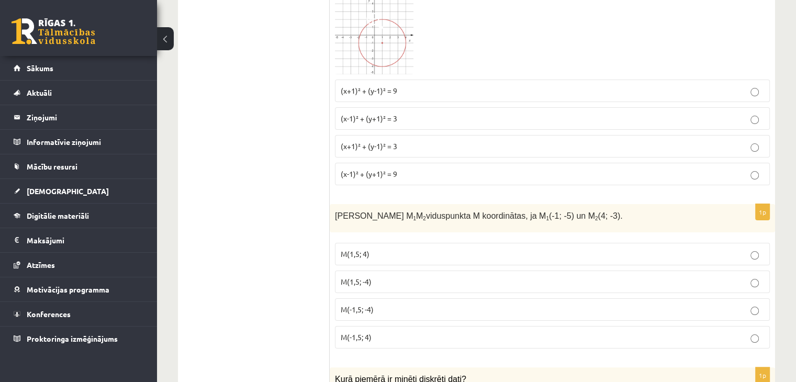
click at [404, 276] on p "M(1,5; -4)" at bounding box center [552, 281] width 423 height 11
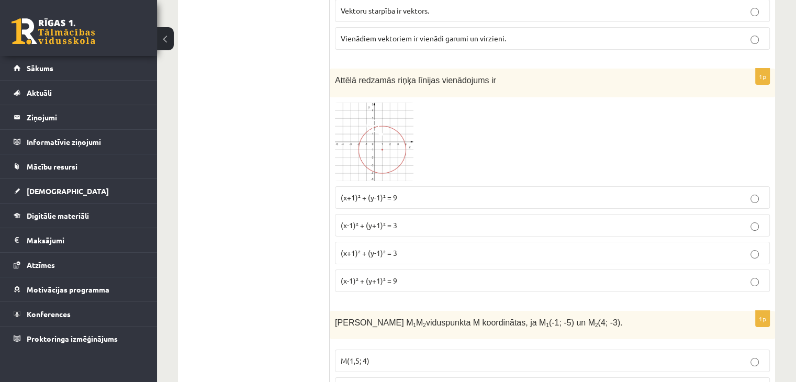
scroll to position [3976, 0]
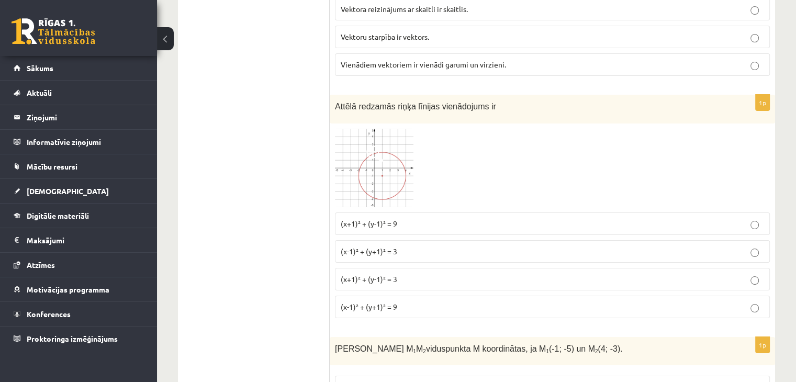
click at [423, 218] on p "(x+1)² + (y-1)² = 9" at bounding box center [552, 223] width 423 height 11
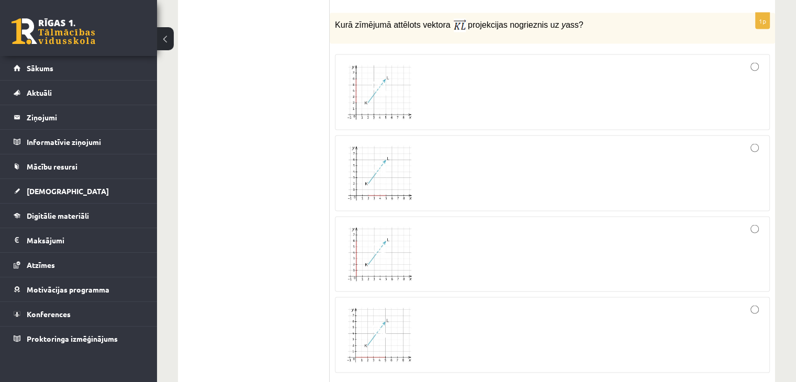
scroll to position [2007, 0]
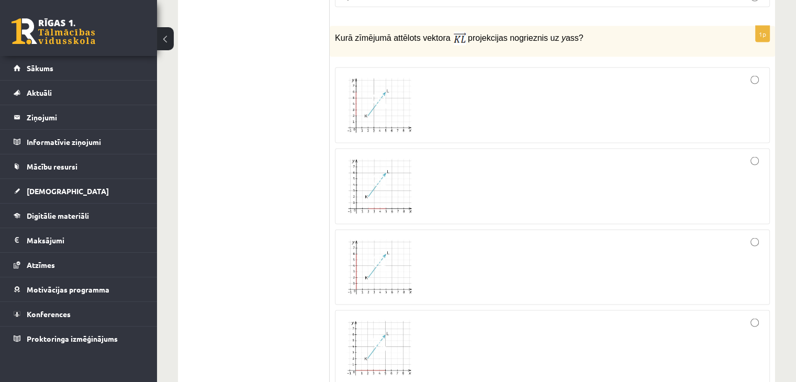
click at [653, 93] on div at bounding box center [552, 105] width 423 height 64
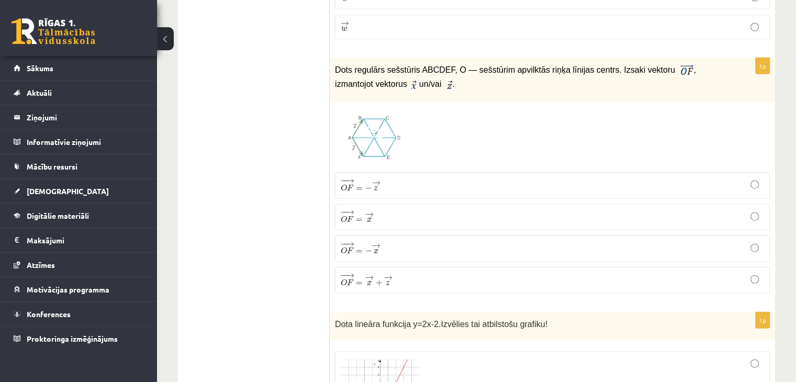
scroll to position [2575, 0]
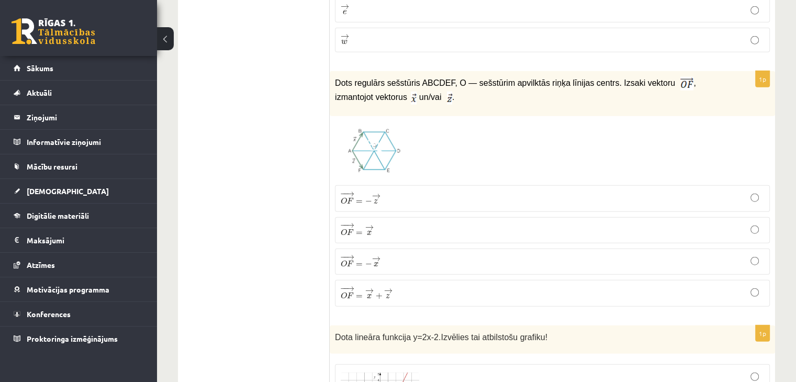
click at [502, 254] on p "− − → O F = − → x O F → = − x →" at bounding box center [552, 261] width 423 height 15
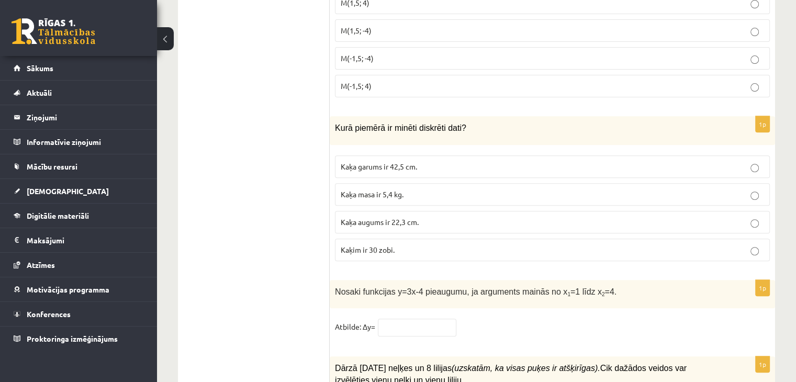
scroll to position [4380, 0]
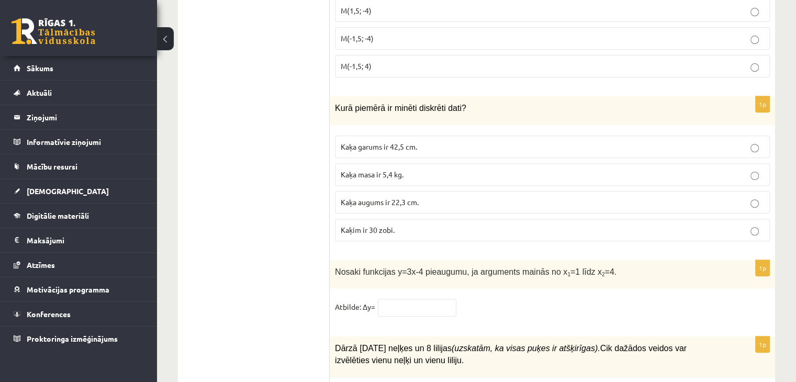
click at [423, 224] on p "Kaķim ir 30 zobi." at bounding box center [552, 229] width 423 height 11
click at [415, 299] on input "text" at bounding box center [417, 308] width 78 height 18
type input "*"
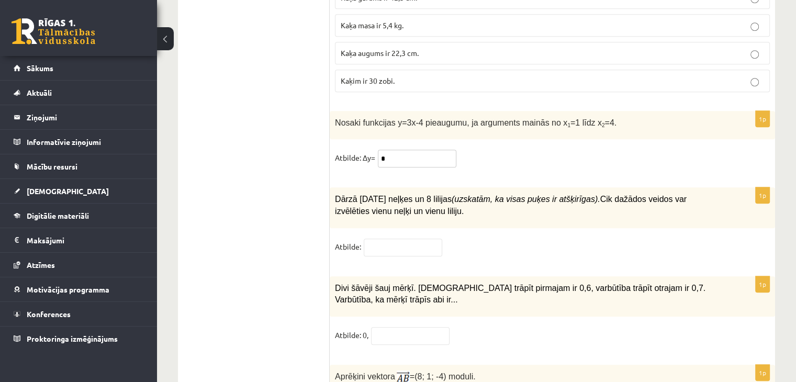
scroll to position [4535, 0]
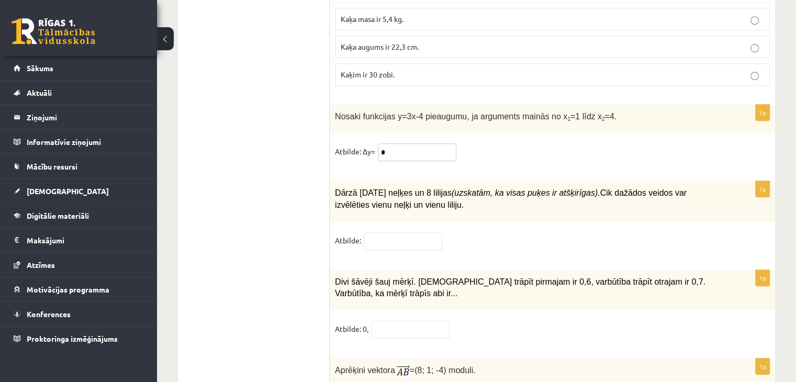
type input "*"
click at [390, 232] on input "text" at bounding box center [403, 241] width 78 height 18
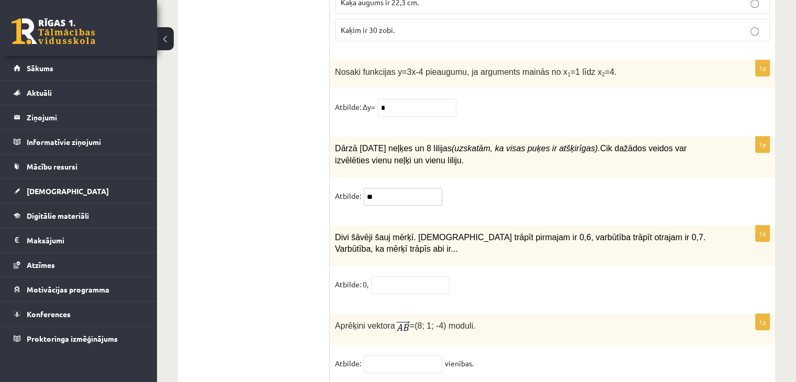
scroll to position [4646, 0]
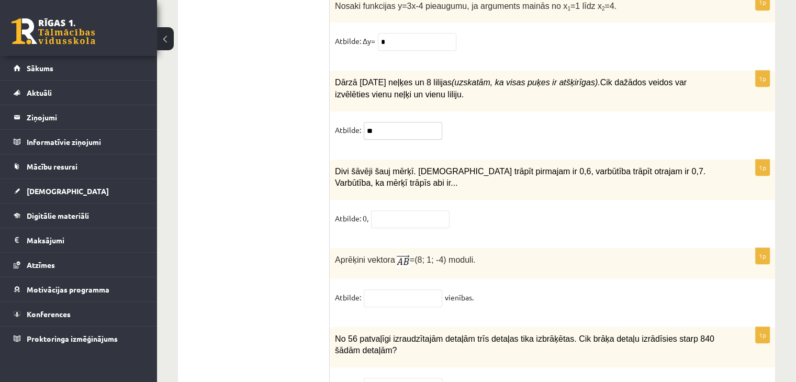
type input "**"
click at [382, 289] on input "text" at bounding box center [403, 298] width 78 height 18
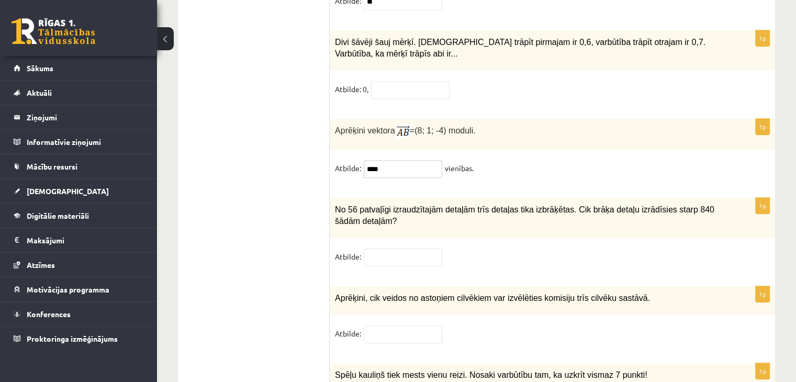
scroll to position [4782, 0]
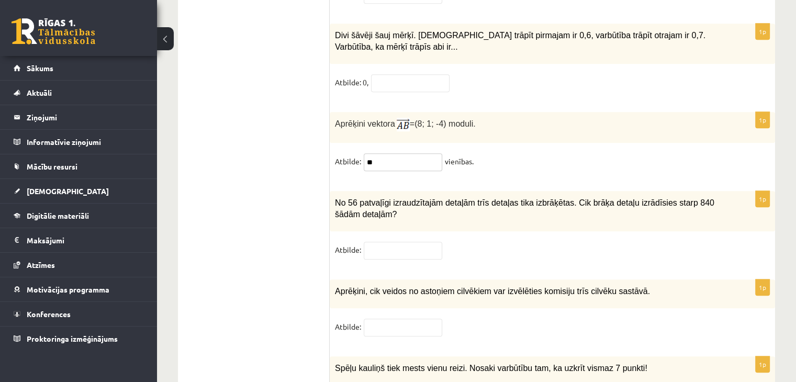
type input "*"
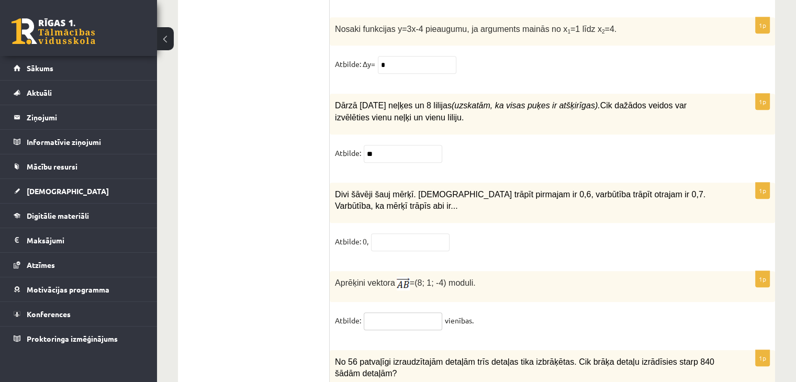
scroll to position [4616, 0]
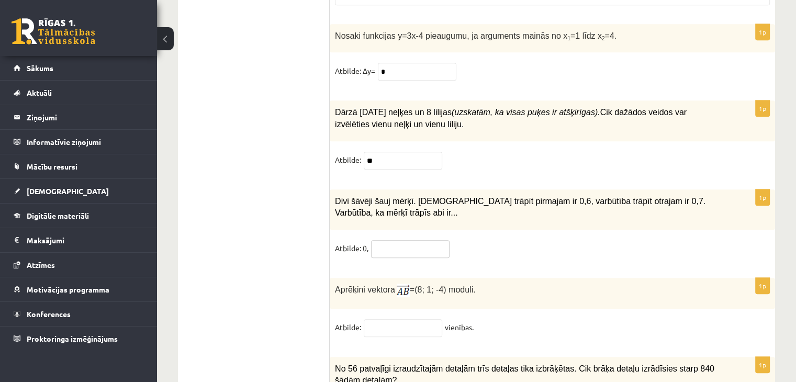
click at [386, 240] on input "text" at bounding box center [410, 249] width 78 height 18
type input "**"
click at [393, 319] on input "text" at bounding box center [403, 328] width 78 height 18
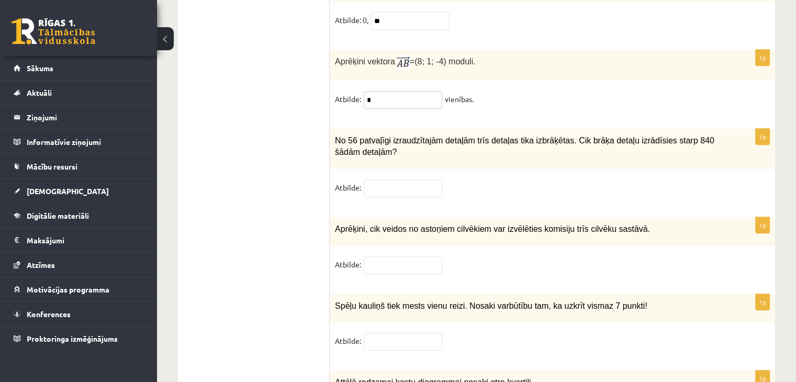
scroll to position [4850, 0]
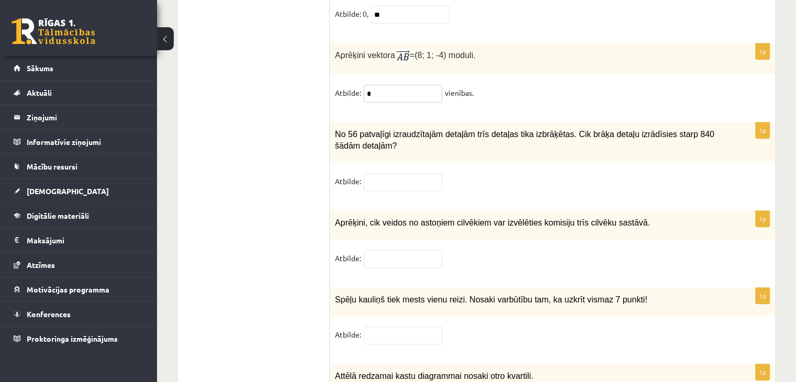
type input "*"
click at [397, 173] on input "text" at bounding box center [403, 182] width 78 height 18
type input "**"
click at [390, 250] on input "text" at bounding box center [403, 259] width 78 height 18
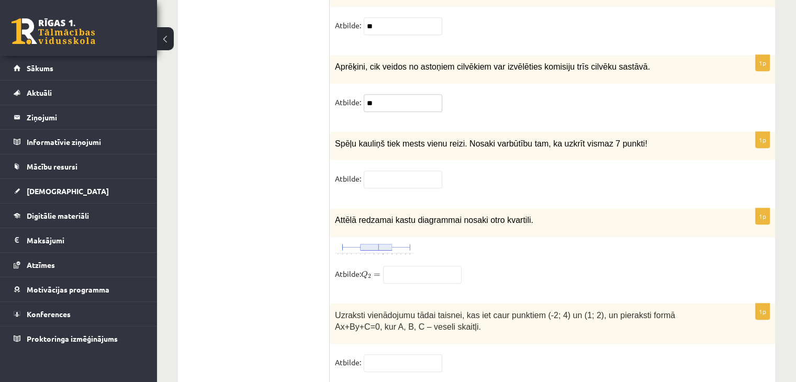
scroll to position [5033, 0]
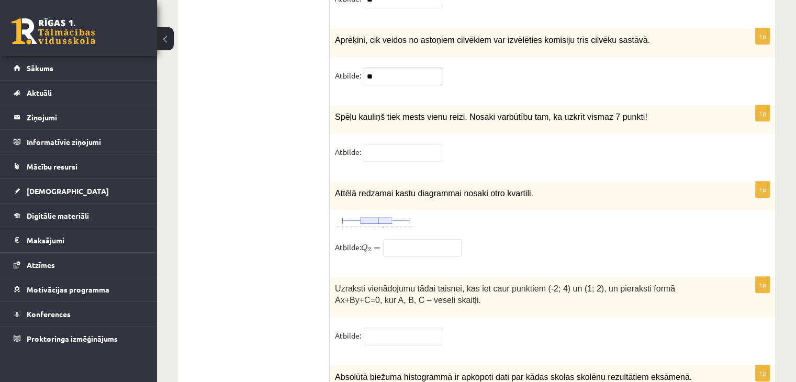
type input "**"
click at [408, 144] on input "text" at bounding box center [403, 153] width 78 height 18
type input "*"
click at [385, 216] on img at bounding box center [374, 222] width 78 height 13
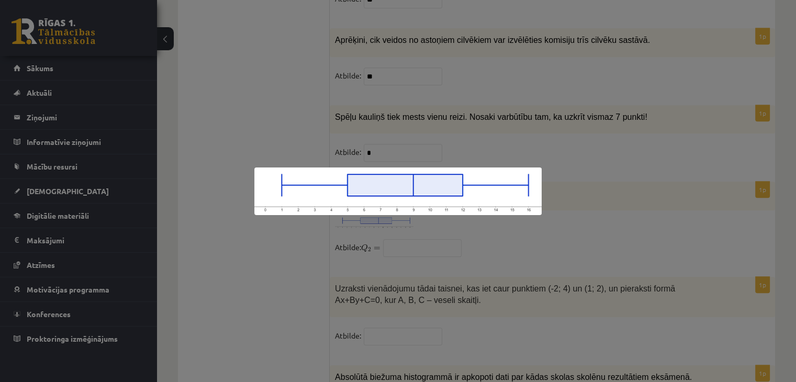
click at [473, 128] on div at bounding box center [398, 191] width 796 height 382
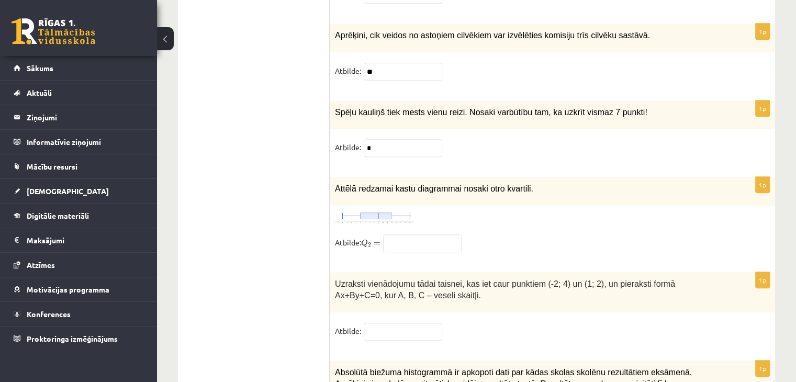
scroll to position [5077, 0]
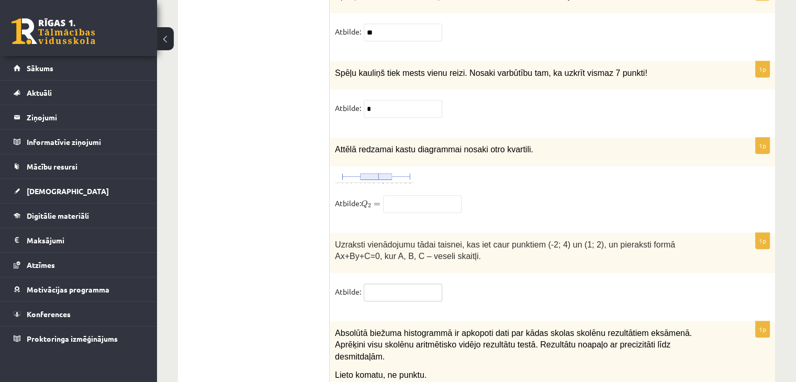
click at [381, 284] on fieldset "Atbilde:" at bounding box center [552, 295] width 435 height 22
type input "*********"
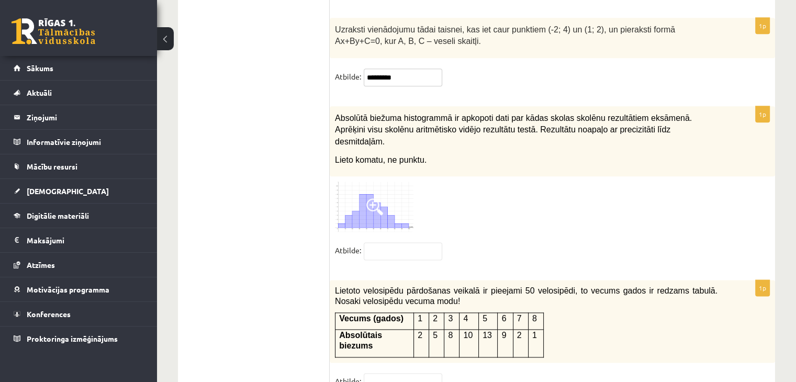
scroll to position [5302, 0]
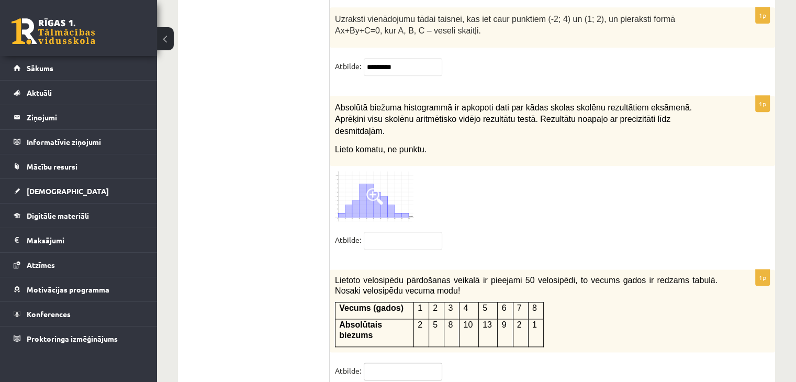
click at [394, 363] on input "text" at bounding box center [403, 372] width 78 height 18
type input "*"
click at [394, 232] on input "text" at bounding box center [403, 241] width 78 height 18
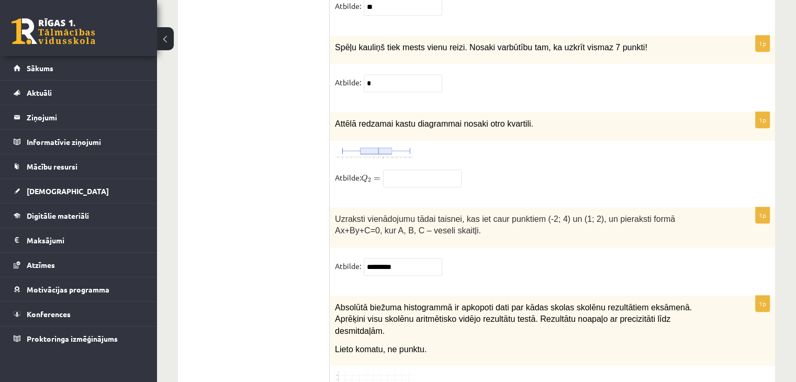
scroll to position [5115, 0]
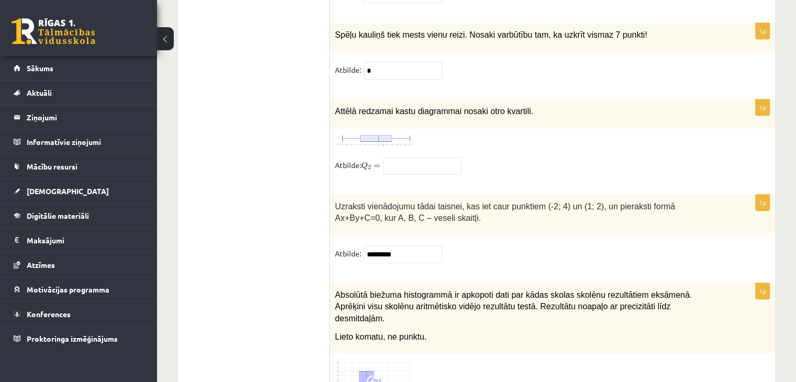
click at [382, 133] on img at bounding box center [374, 139] width 78 height 13
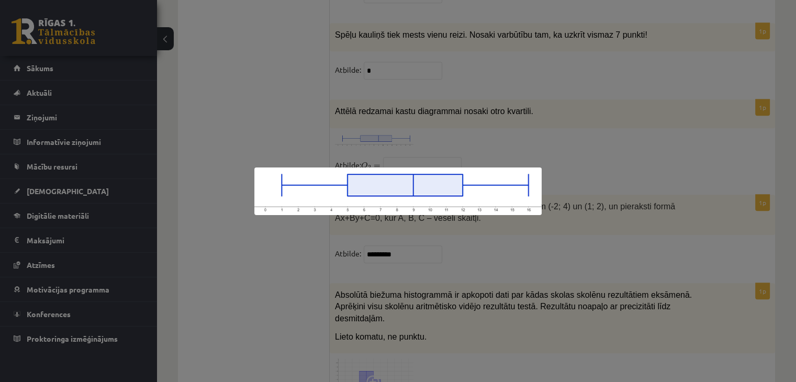
click at [471, 234] on div at bounding box center [398, 191] width 796 height 382
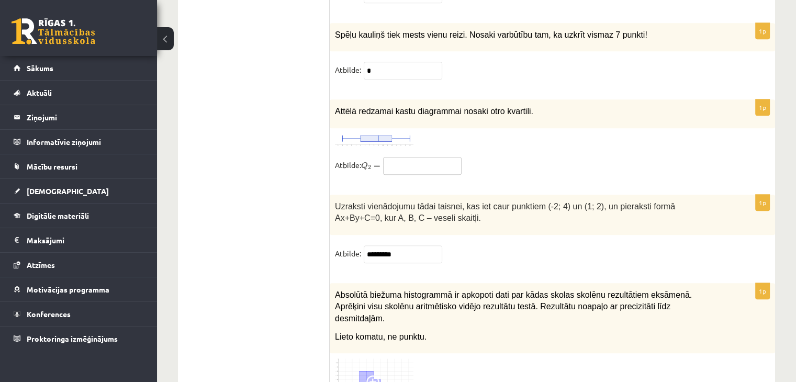
click at [414, 157] on input "text" at bounding box center [422, 166] width 78 height 18
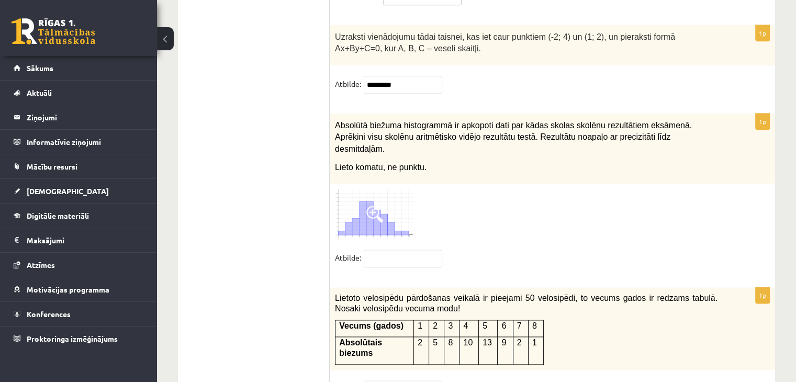
scroll to position [5302, 0]
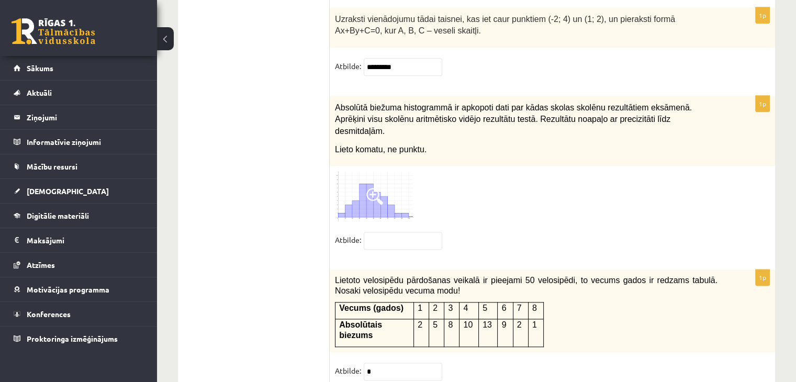
type input "*"
click at [380, 176] on img at bounding box center [374, 196] width 78 height 50
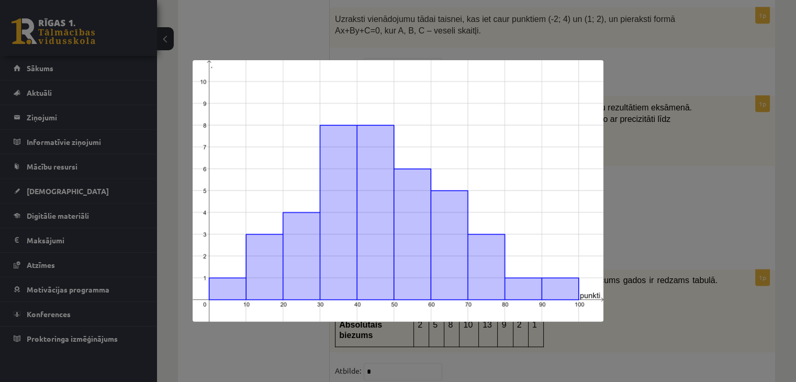
click at [716, 220] on div at bounding box center [398, 191] width 796 height 382
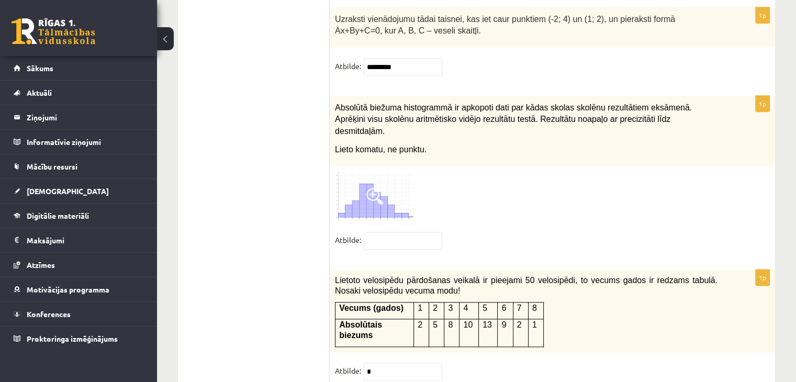
click at [373, 188] on span at bounding box center [374, 196] width 17 height 17
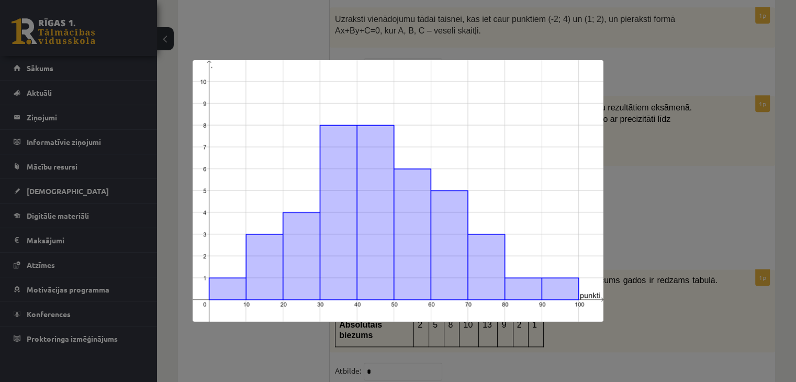
click at [638, 222] on div at bounding box center [398, 191] width 796 height 382
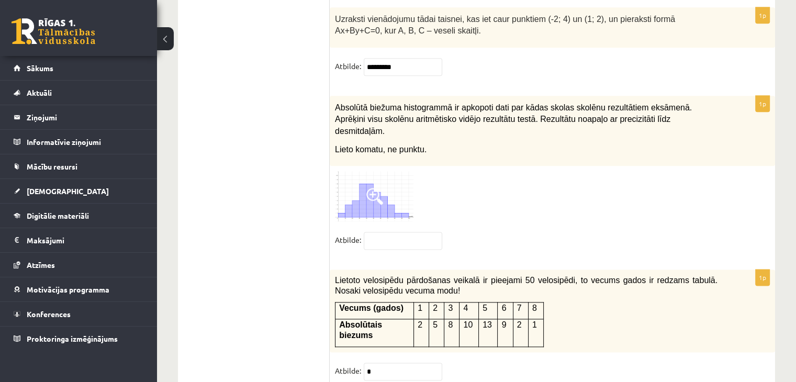
click at [377, 188] on span at bounding box center [374, 196] width 17 height 17
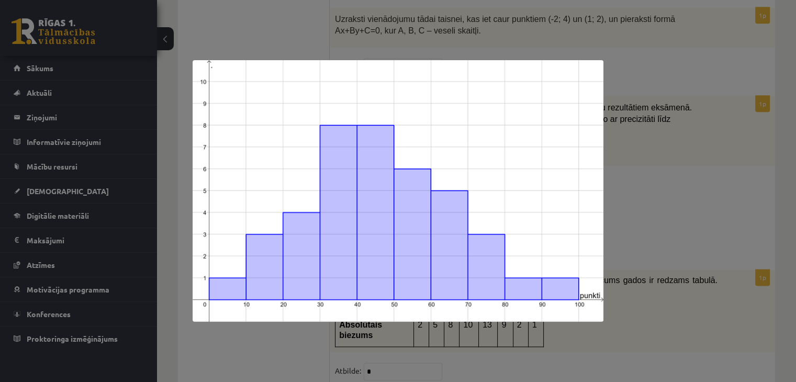
click at [673, 206] on div at bounding box center [398, 191] width 796 height 382
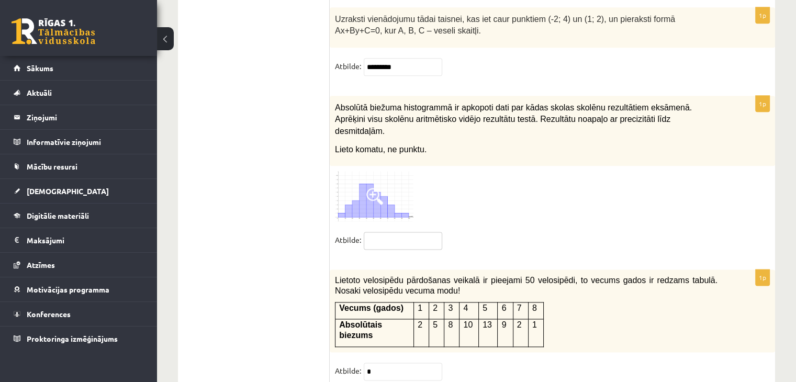
click at [409, 232] on input "text" at bounding box center [403, 241] width 78 height 18
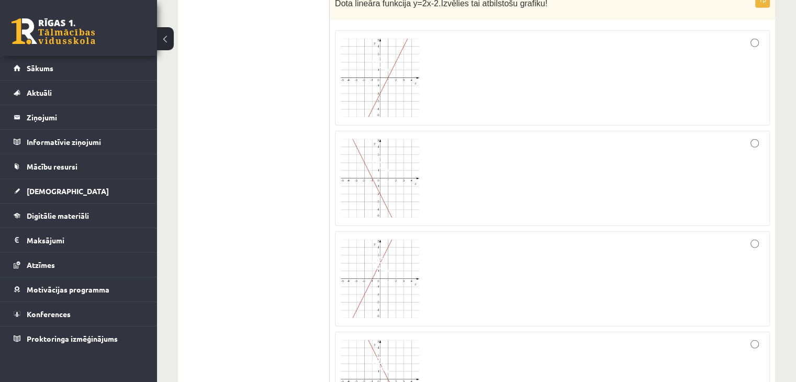
scroll to position [2882, 0]
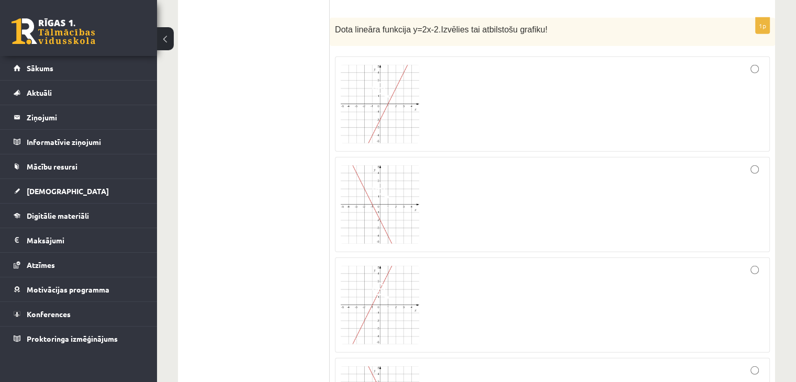
type input "****"
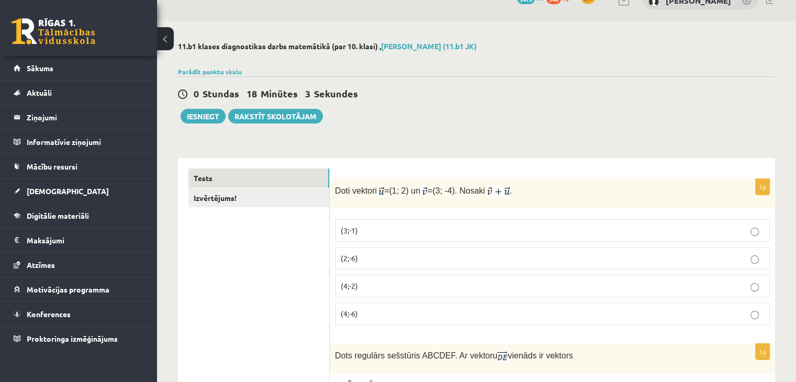
scroll to position [6, 0]
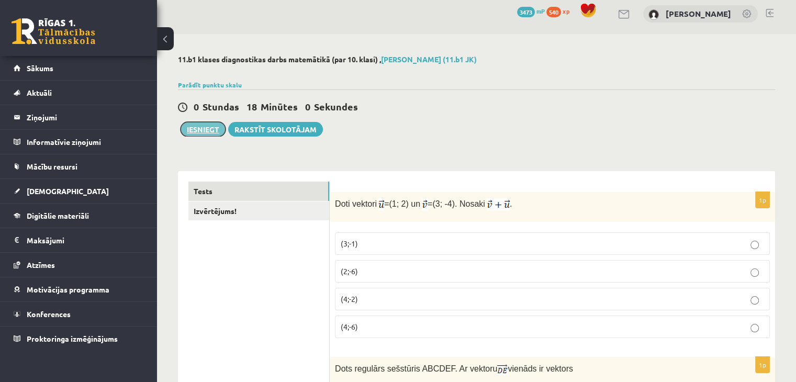
click at [207, 129] on button "Iesniegt" at bounding box center [203, 129] width 45 height 15
click at [210, 209] on link "Izvērtējums!" at bounding box center [258, 210] width 141 height 19
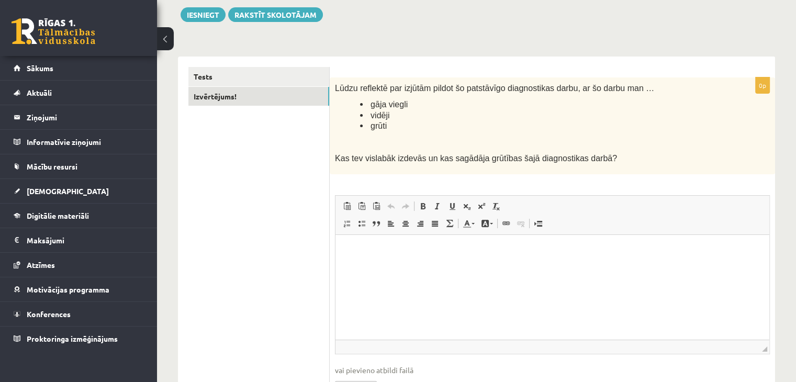
scroll to position [123, 0]
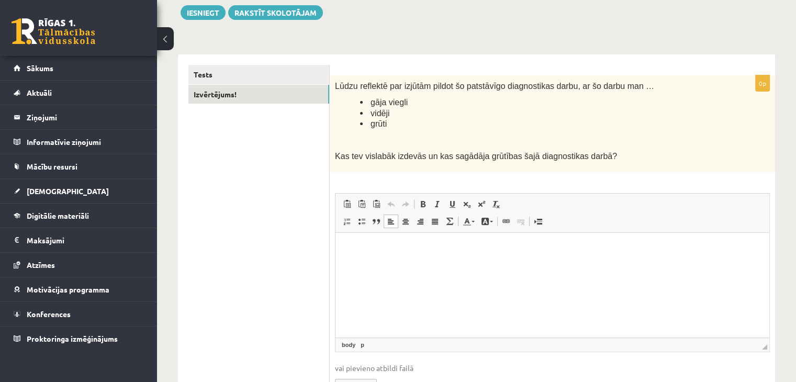
click at [416, 261] on html at bounding box center [552, 249] width 434 height 32
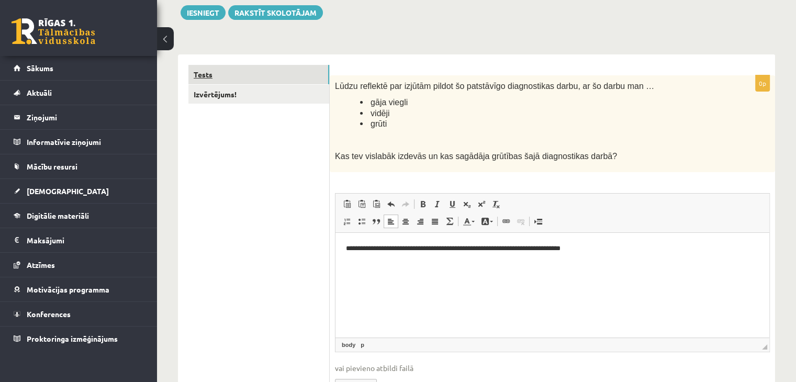
click at [205, 74] on link "Tests" at bounding box center [258, 74] width 141 height 19
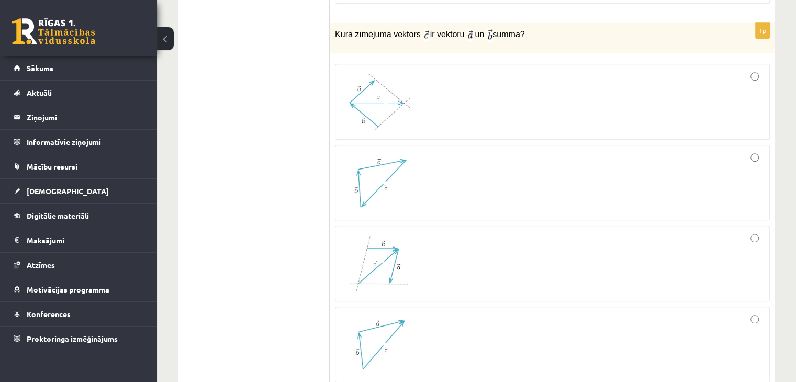
scroll to position [77, 0]
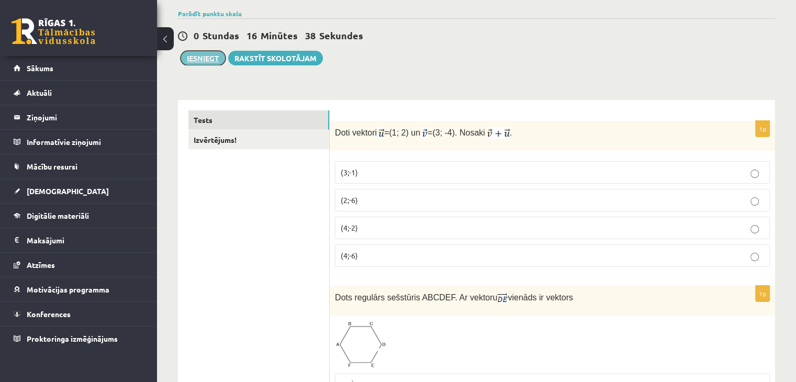
click at [208, 60] on button "Iesniegt" at bounding box center [203, 58] width 45 height 15
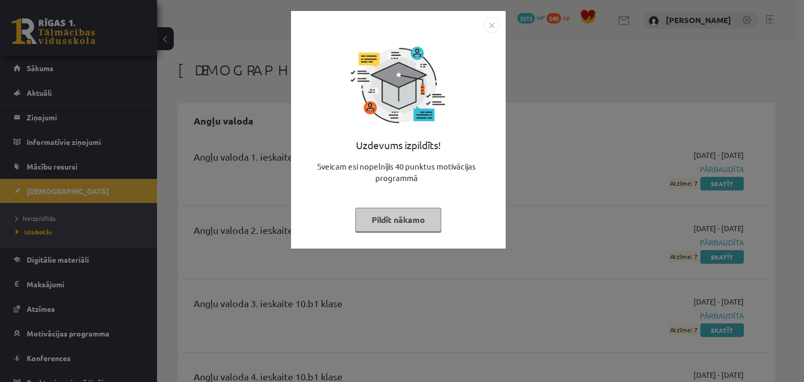
click at [398, 224] on button "Pildīt nākamo" at bounding box center [398, 220] width 86 height 24
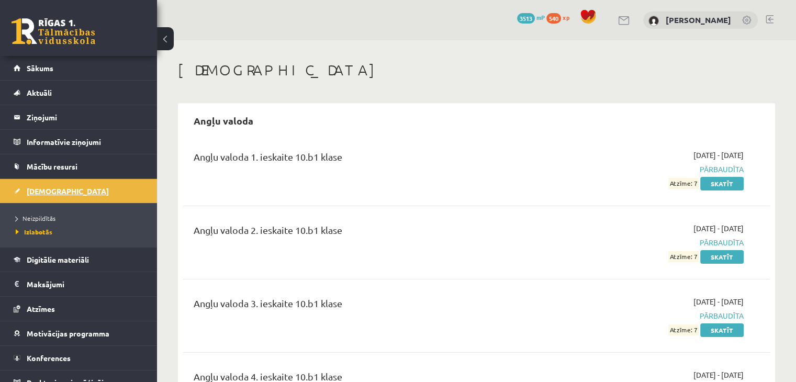
click at [46, 185] on link "[DEMOGRAPHIC_DATA]" at bounding box center [79, 191] width 130 height 24
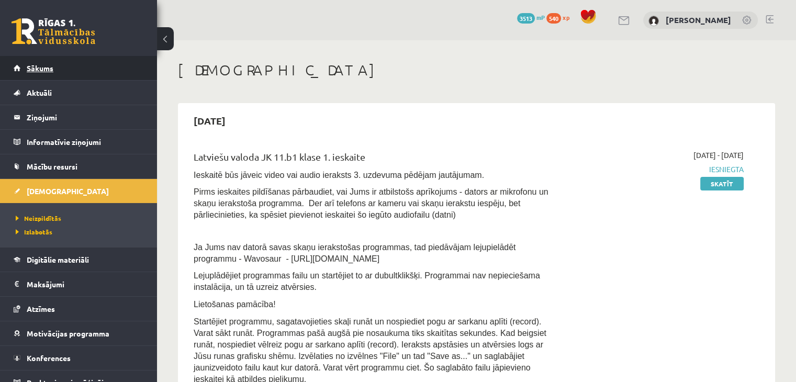
click at [42, 69] on span "Sākums" at bounding box center [40, 67] width 27 height 9
